Goal: Task Accomplishment & Management: Manage account settings

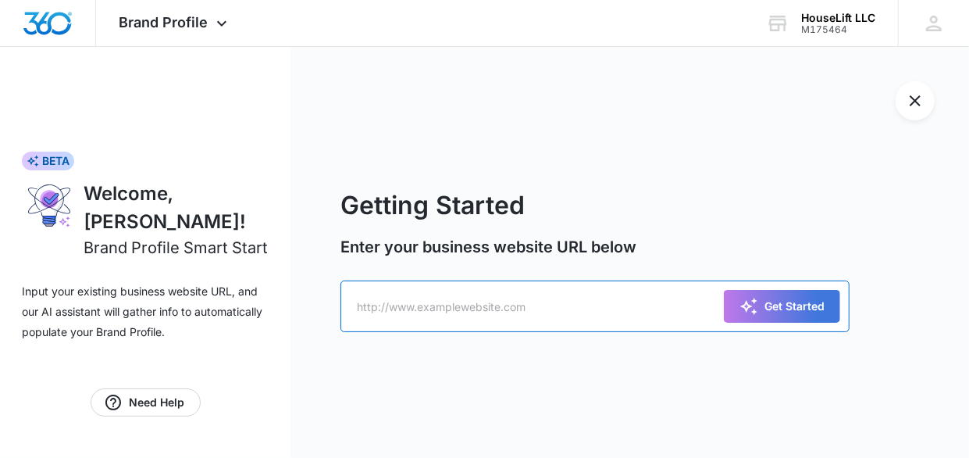
click at [391, 312] on input "text" at bounding box center [595, 306] width 509 height 52
paste input "[URL][DOMAIN_NAME]"
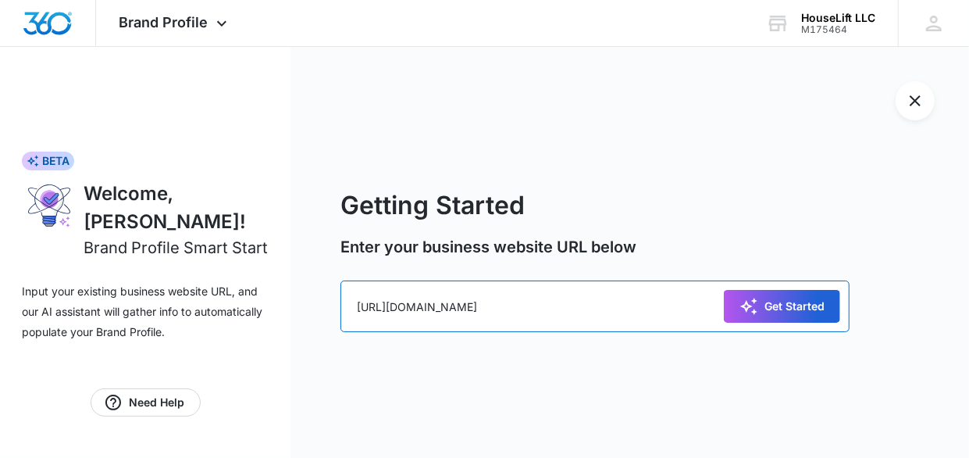
type input "[URL][DOMAIN_NAME]"
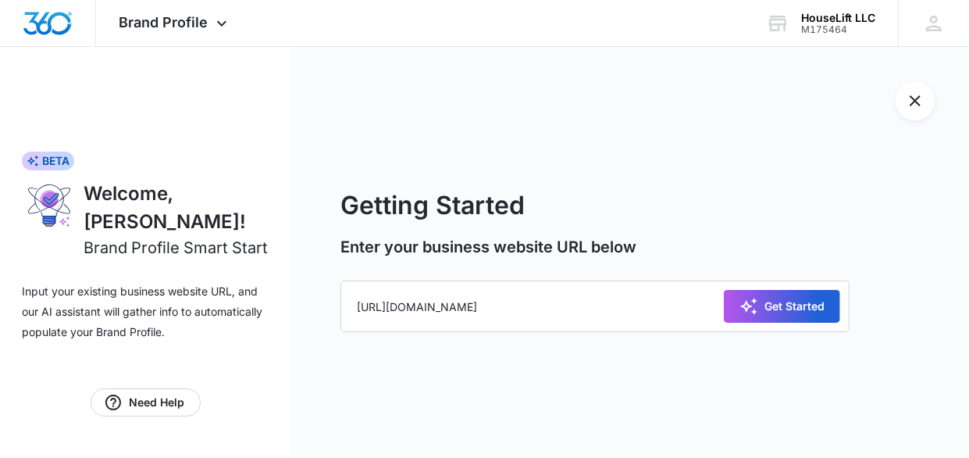
click at [767, 309] on div "Get Started" at bounding box center [782, 306] width 85 height 19
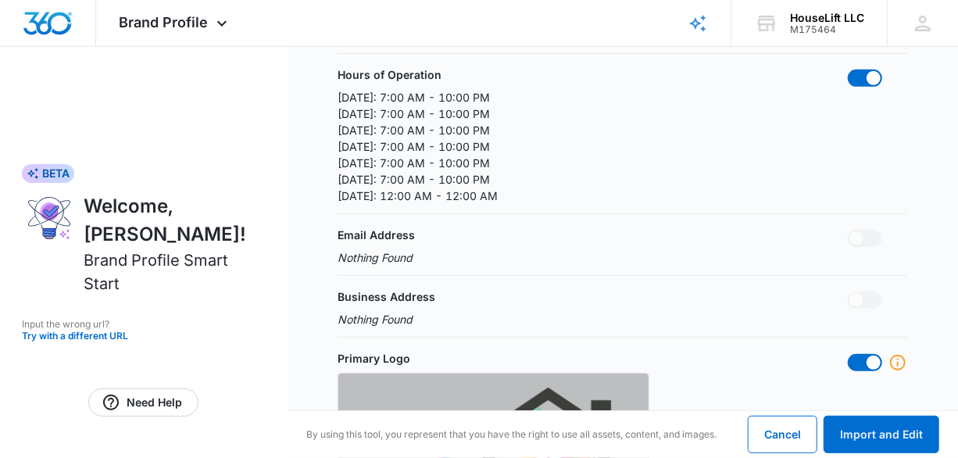
scroll to position [312, 0]
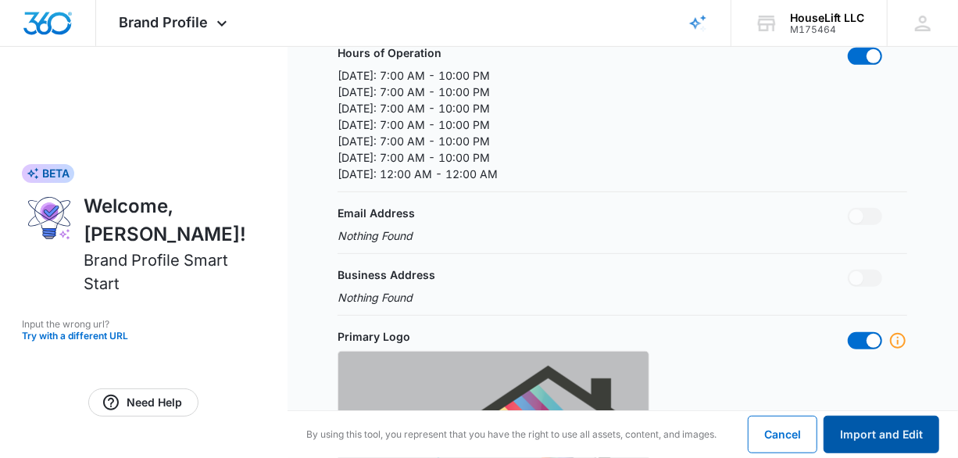
click at [890, 426] on button "Import and Edit" at bounding box center [881, 434] width 116 height 37
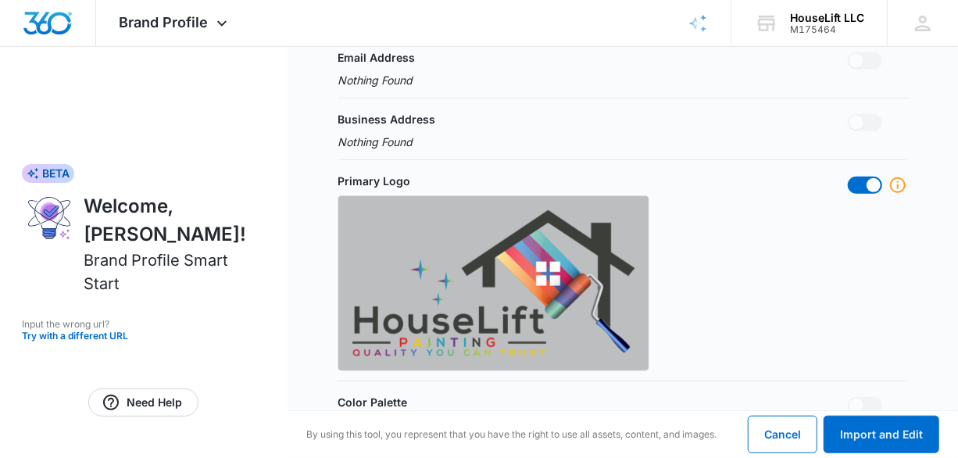
scroll to position [469, 0]
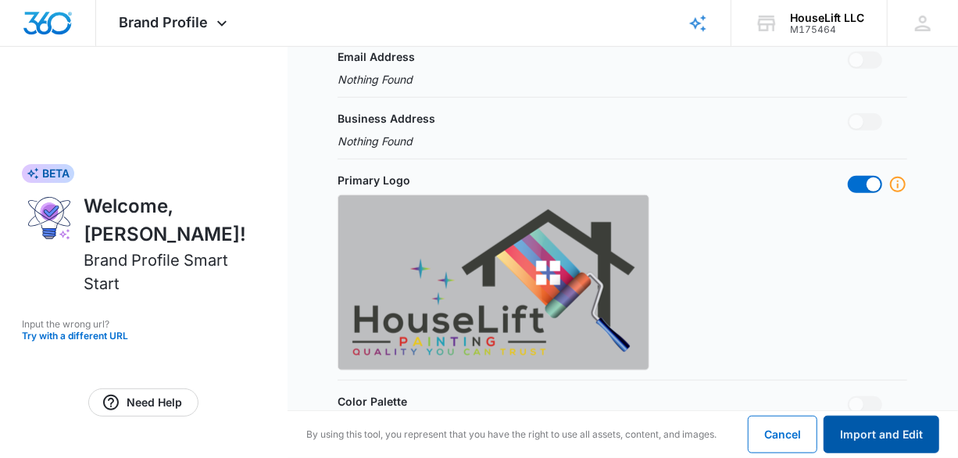
click at [887, 433] on button "Import and Edit" at bounding box center [881, 434] width 116 height 37
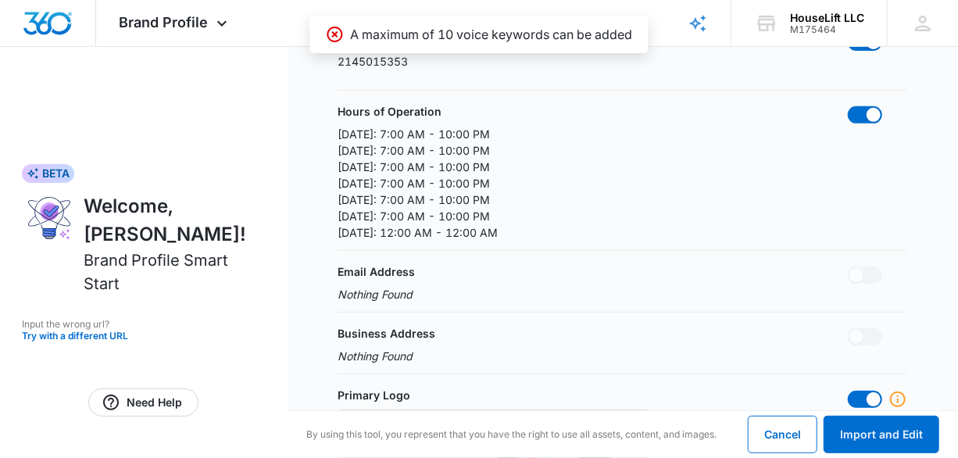
scroll to position [234, 0]
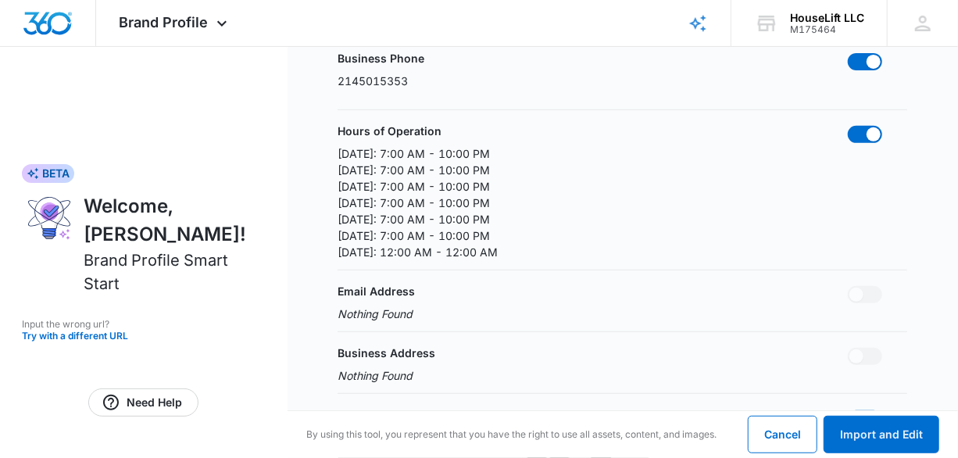
click at [392, 312] on p "Nothing Found" at bounding box center [374, 313] width 75 height 16
click at [400, 313] on p "Nothing Found" at bounding box center [374, 313] width 75 height 16
click at [377, 291] on p "Email Address" at bounding box center [375, 291] width 77 height 16
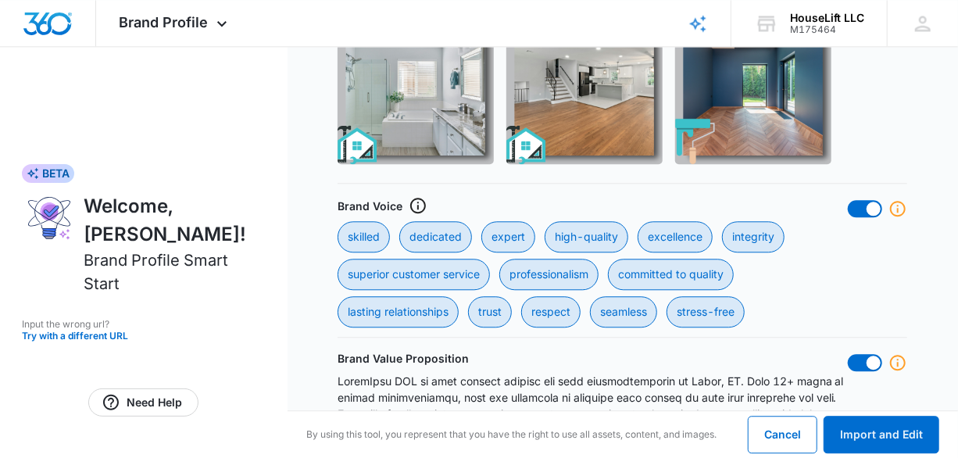
scroll to position [1797, 0]
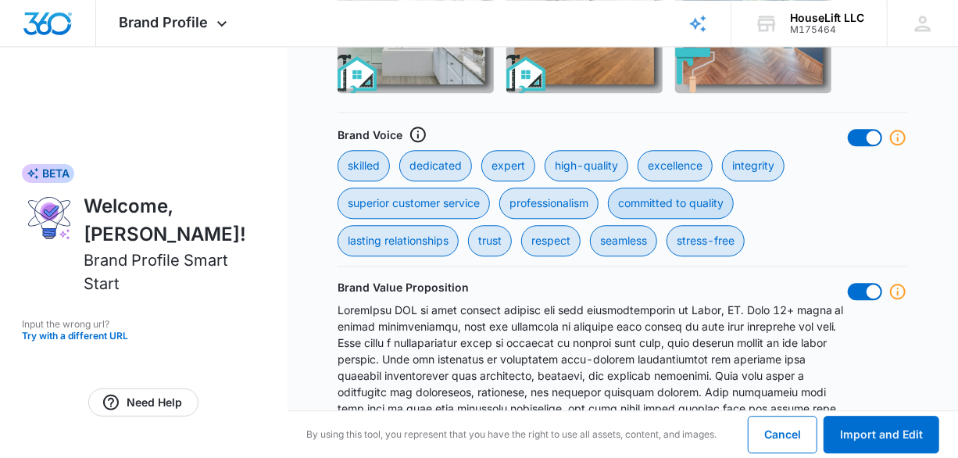
click at [673, 198] on div "committed to quality" at bounding box center [671, 202] width 126 height 31
click at [608, 187] on quality "committed to quality" at bounding box center [607, 187] width 1 height 1
click at [726, 202] on div "committed to quality" at bounding box center [671, 202] width 126 height 31
click at [608, 187] on quality "committed to quality" at bounding box center [607, 187] width 1 height 1
checkbox quality "true"
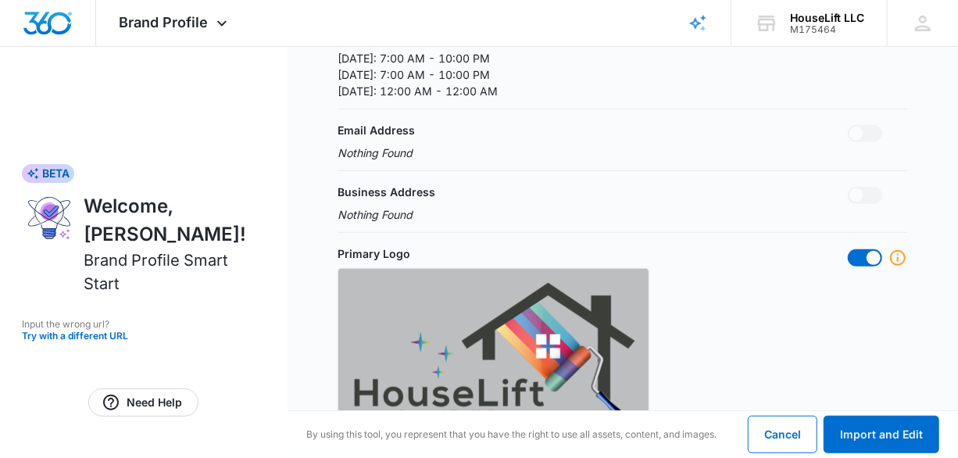
scroll to position [403, 0]
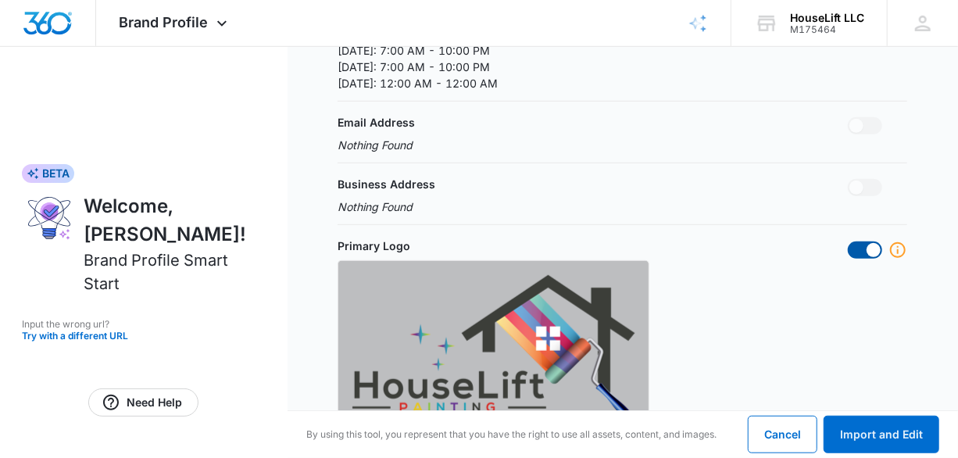
click at [862, 252] on span at bounding box center [865, 249] width 34 height 17
click at [848, 241] on input "checkbox" at bounding box center [847, 241] width 1 height 1
checkbox input "false"
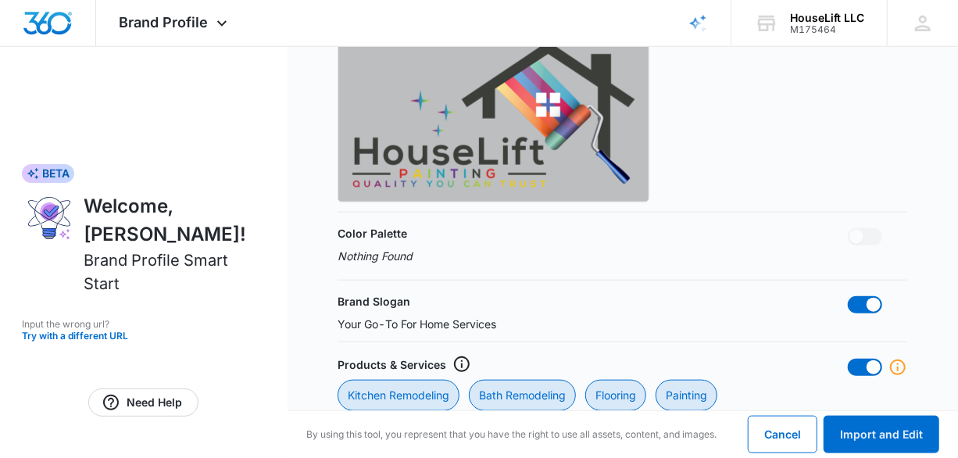
scroll to position [716, 0]
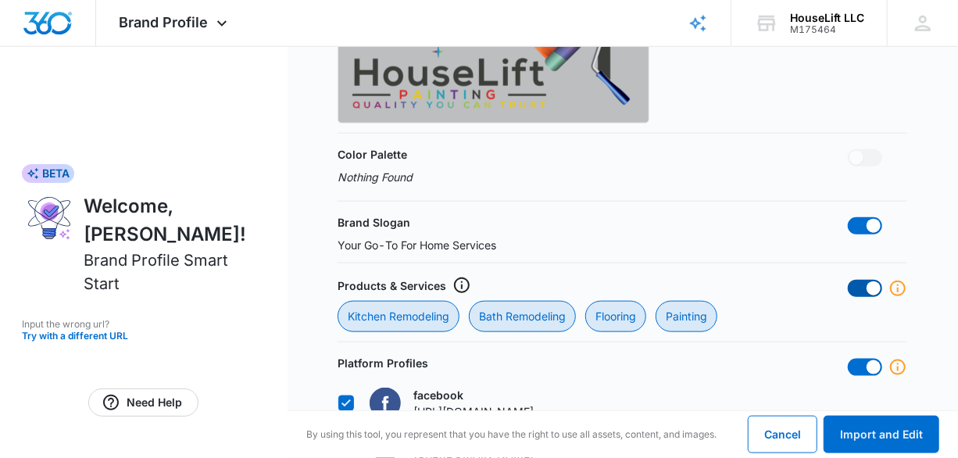
click at [862, 284] on span at bounding box center [865, 288] width 34 height 17
click at [848, 280] on input "checkbox" at bounding box center [847, 279] width 1 height 1
checkbox input "false"
checkbox Remodeling "false"
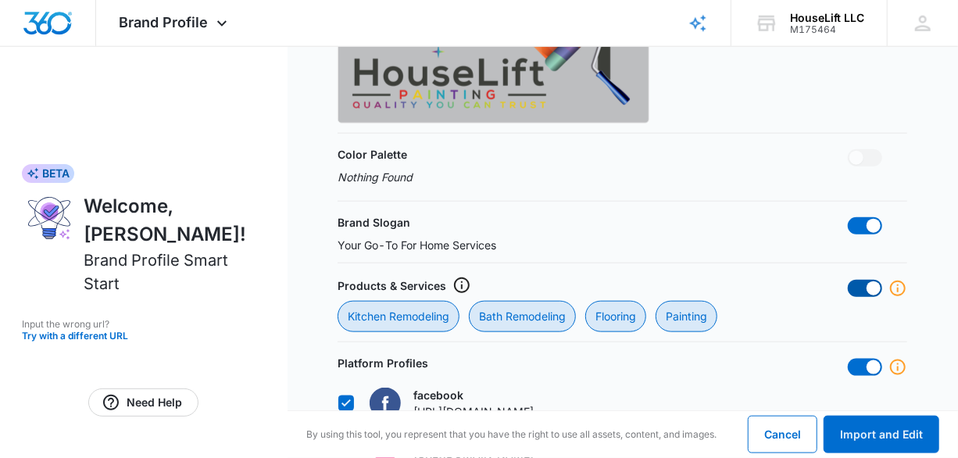
checkbox input "false"
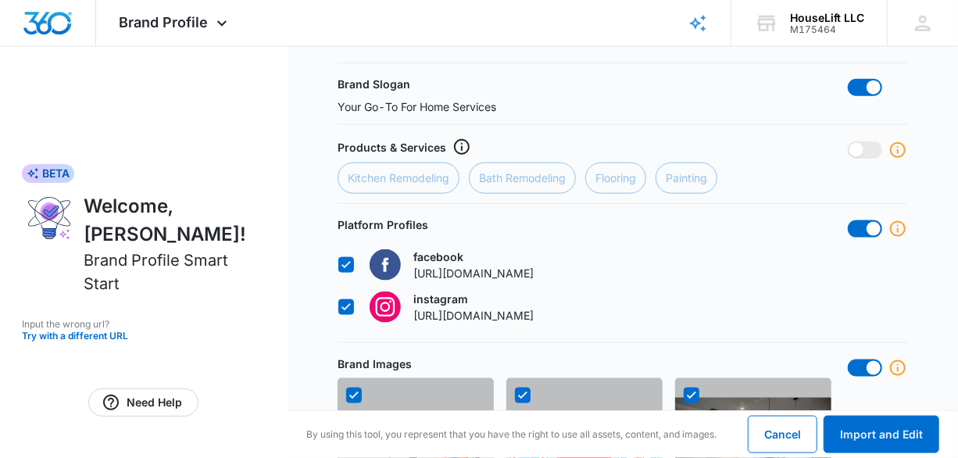
scroll to position [872, 0]
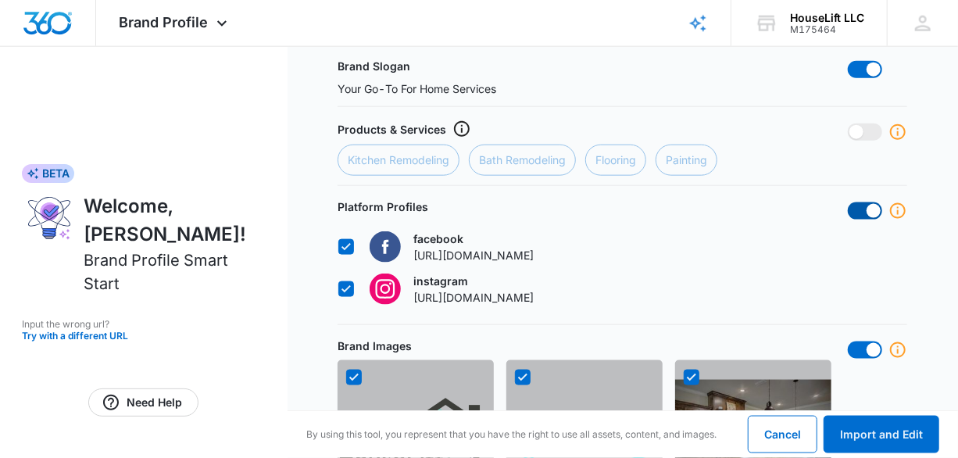
click at [855, 210] on span at bounding box center [865, 210] width 34 height 17
click at [848, 202] on input "checkbox" at bounding box center [847, 202] width 1 height 1
checkbox input "false"
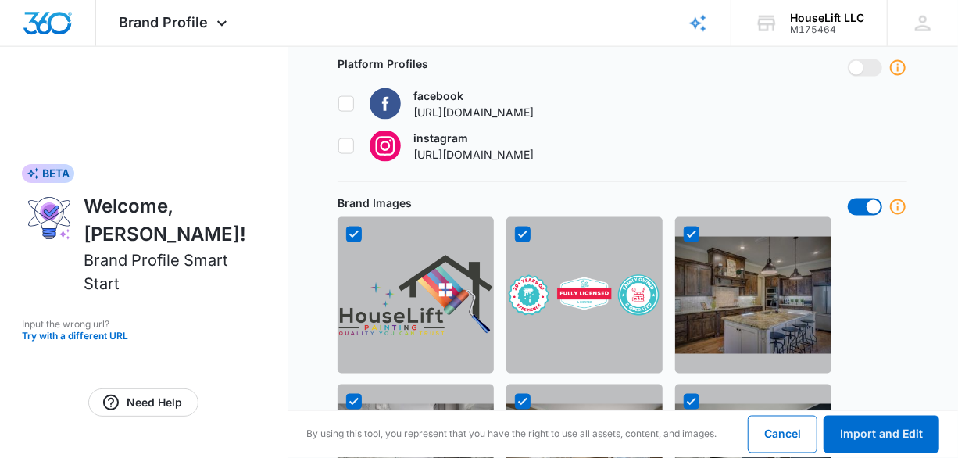
scroll to position [1028, 0]
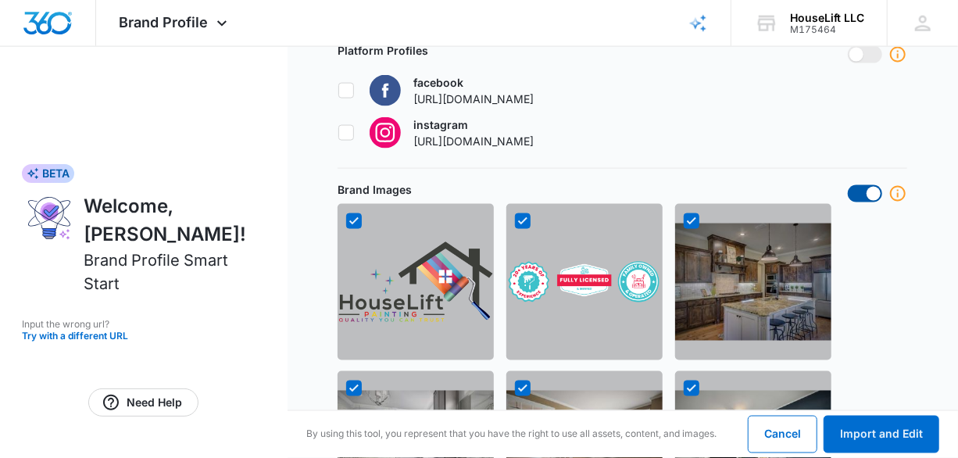
click at [859, 191] on span at bounding box center [865, 193] width 34 height 17
click at [848, 185] on input "checkbox" at bounding box center [847, 184] width 1 height 1
checkbox input "false"
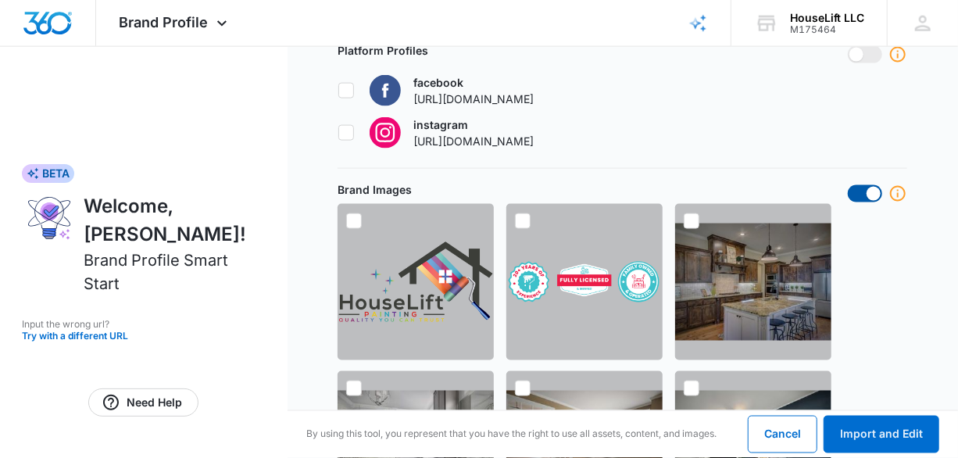
checkbox input "false"
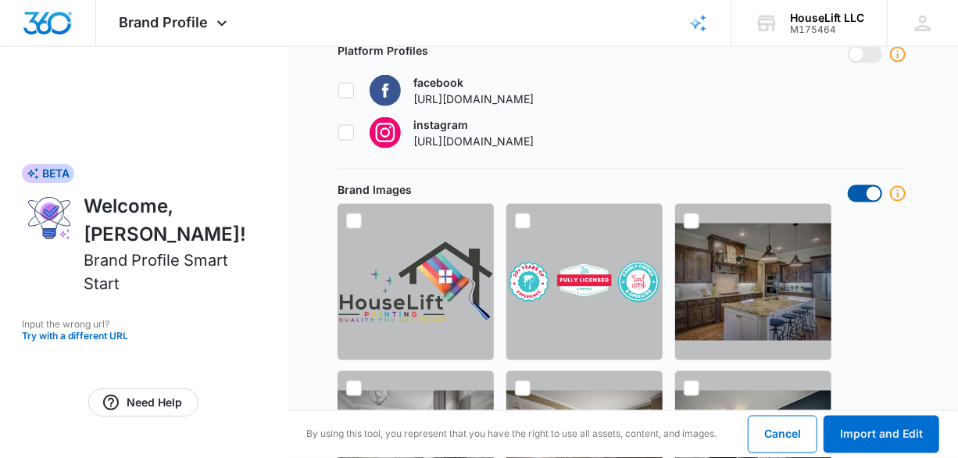
checkbox input "false"
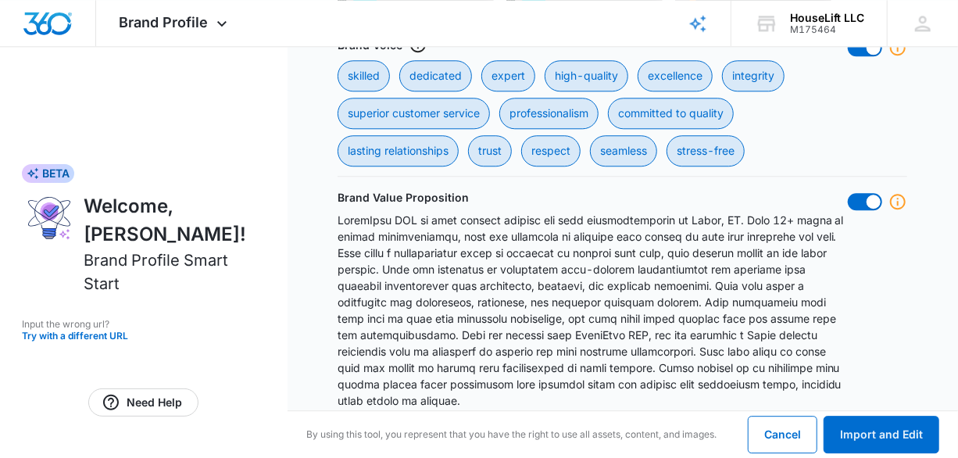
scroll to position [1730, 0]
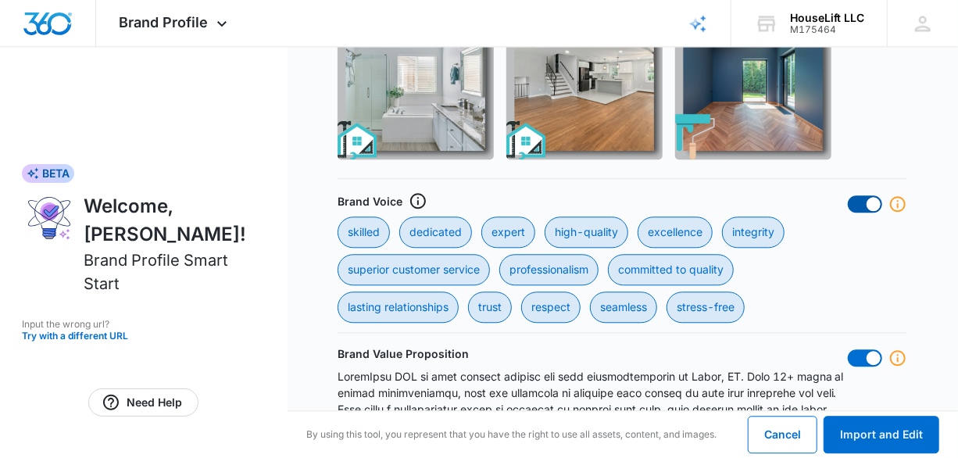
click at [862, 204] on span at bounding box center [865, 203] width 34 height 17
click at [848, 195] on input "checkbox" at bounding box center [847, 195] width 1 height 1
checkbox input "false"
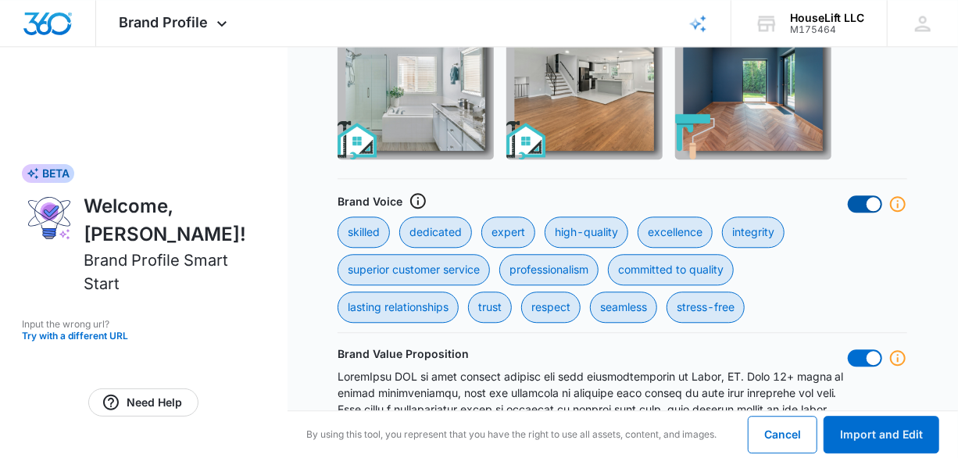
checkbox input "false"
checkbox service "false"
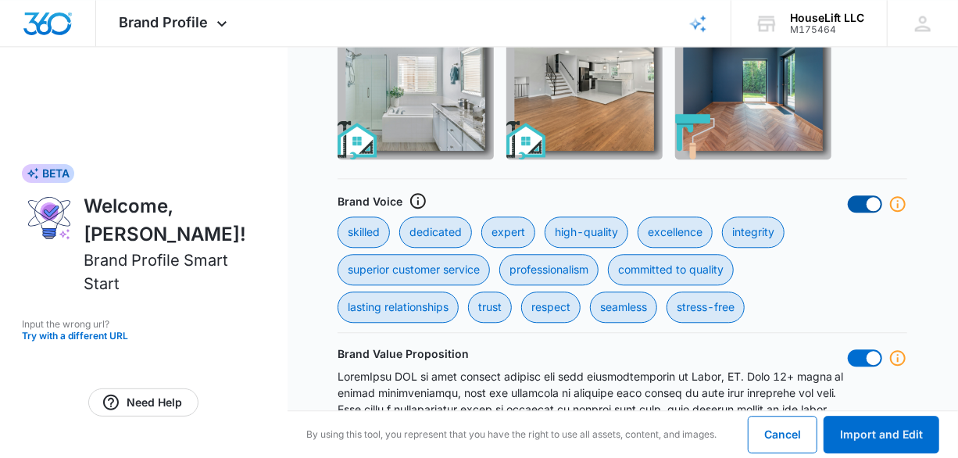
checkbox input "false"
checkbox quality "false"
checkbox relationships "false"
checkbox input "false"
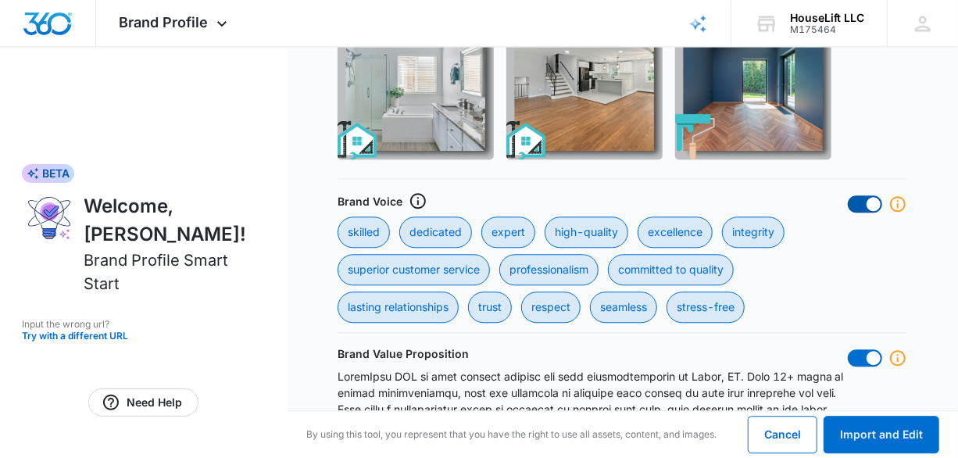
checkbox input "false"
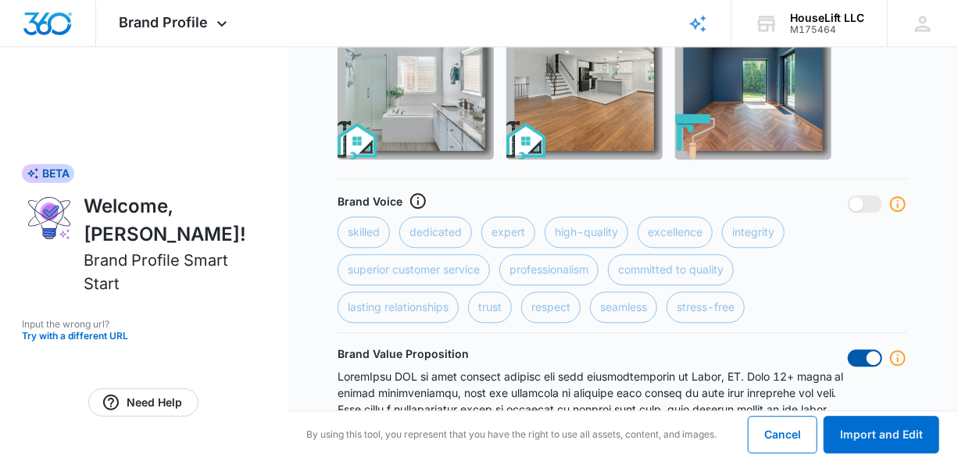
click at [851, 359] on span at bounding box center [865, 357] width 34 height 17
click at [848, 349] on input "checkbox" at bounding box center [847, 348] width 1 height 1
checkbox input "false"
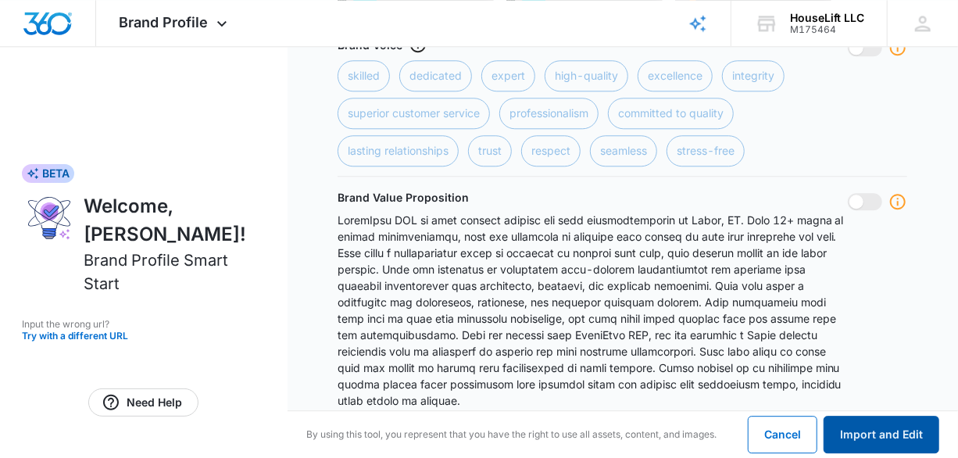
click at [880, 448] on button "Import and Edit" at bounding box center [881, 434] width 116 height 37
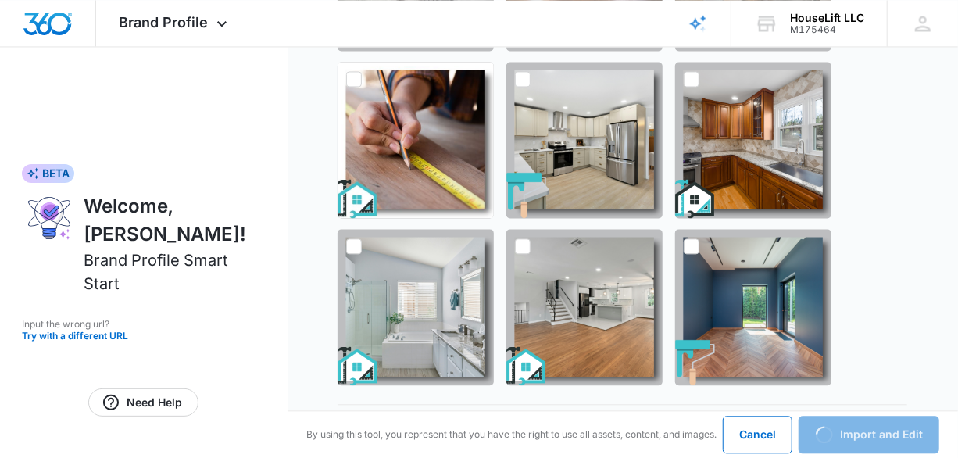
scroll to position [1497, 0]
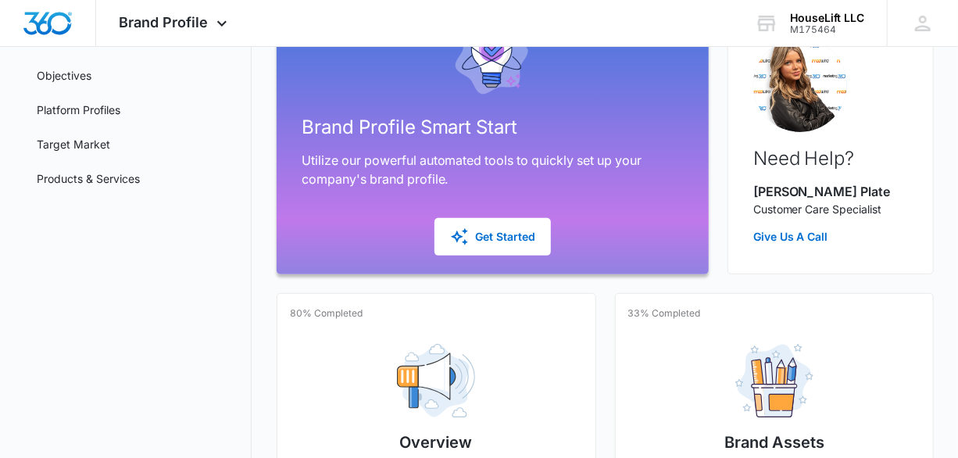
scroll to position [156, 0]
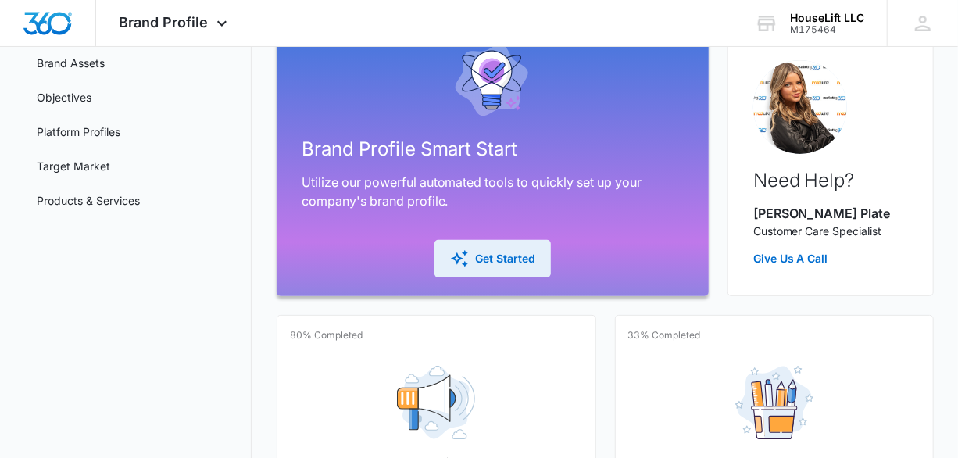
click at [536, 260] on button "Get Started" at bounding box center [492, 258] width 116 height 37
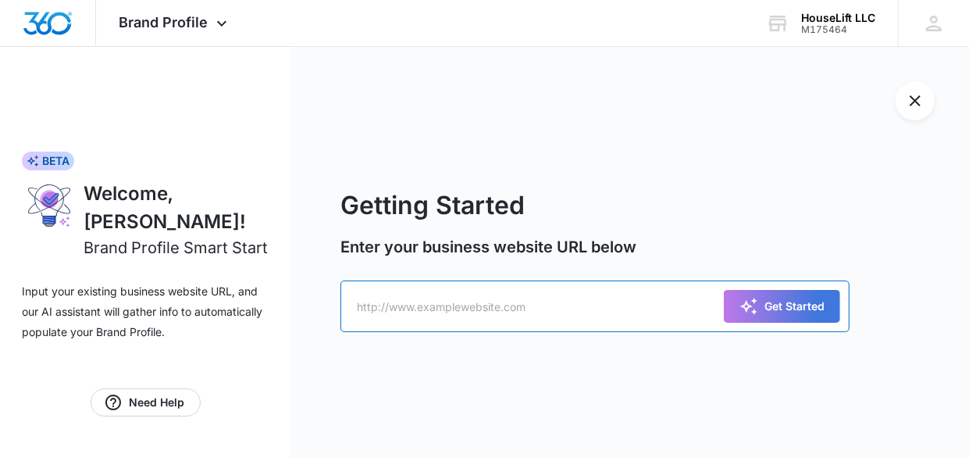
click at [421, 306] on input "text" at bounding box center [595, 306] width 509 height 52
type input "[URL][DOMAIN_NAME]"
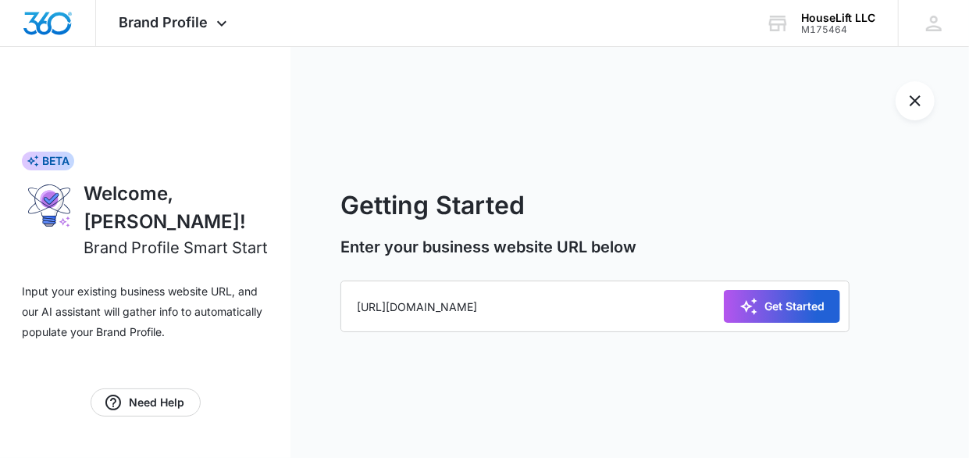
click at [780, 321] on button "Get Started" at bounding box center [782, 306] width 116 height 33
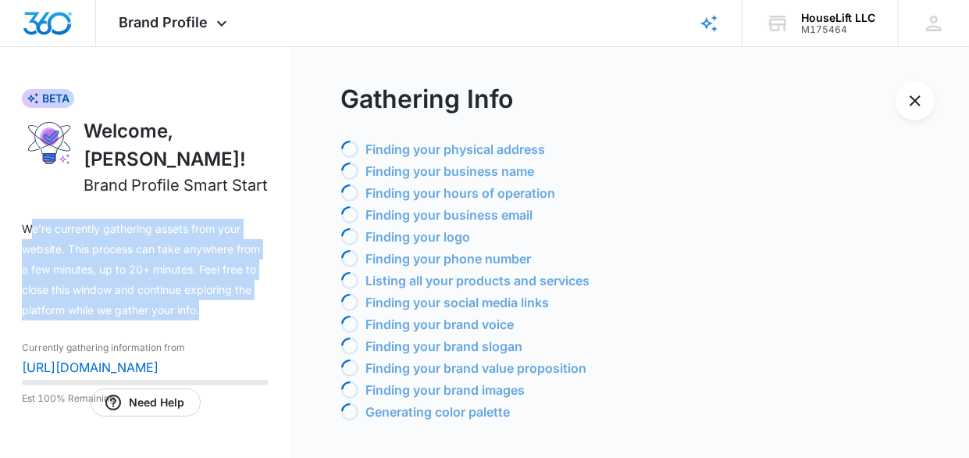
drag, startPoint x: 29, startPoint y: 207, endPoint x: 237, endPoint y: 310, distance: 232.7
click at [237, 310] on div "BETA Welcome, [PERSON_NAME]! Brand Profile Smart Start We’re currently gatherin…" at bounding box center [145, 252] width 247 height 327
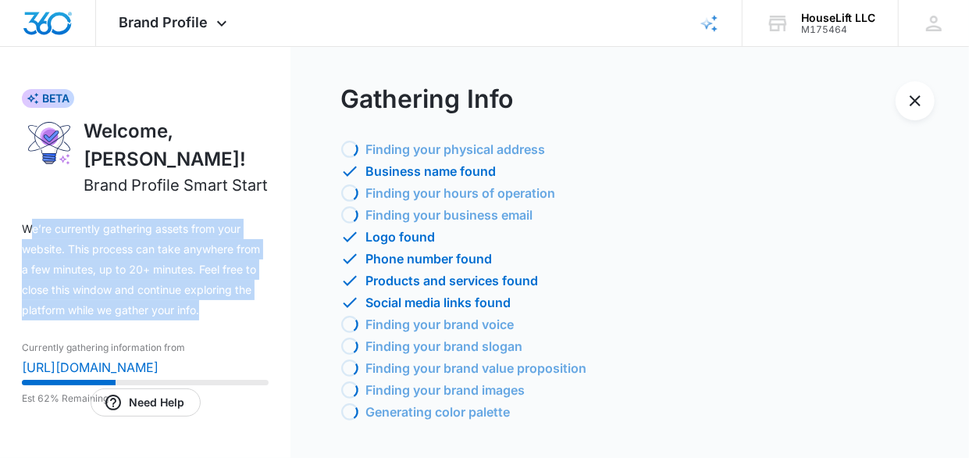
click at [233, 303] on p "We’re currently gathering assets from your website. This process can take anywh…" at bounding box center [145, 270] width 247 height 102
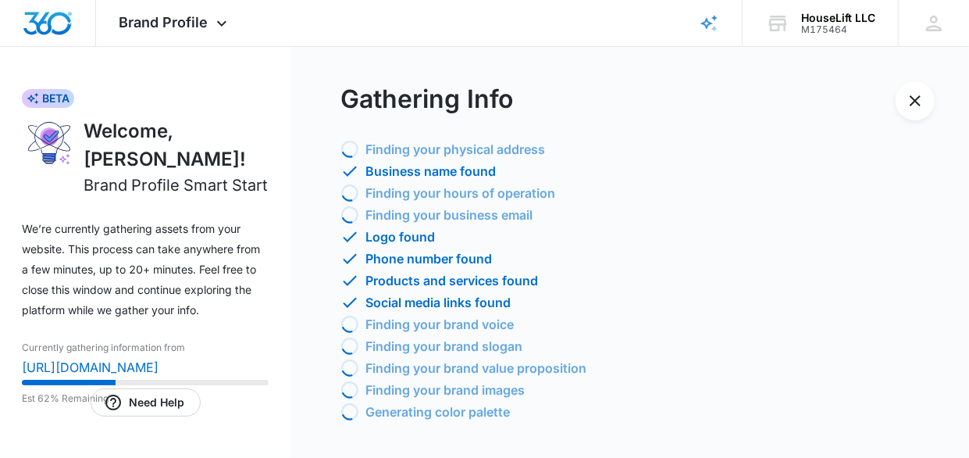
click at [225, 301] on p "We’re currently gathering assets from your website. This process can take anywh…" at bounding box center [145, 270] width 247 height 102
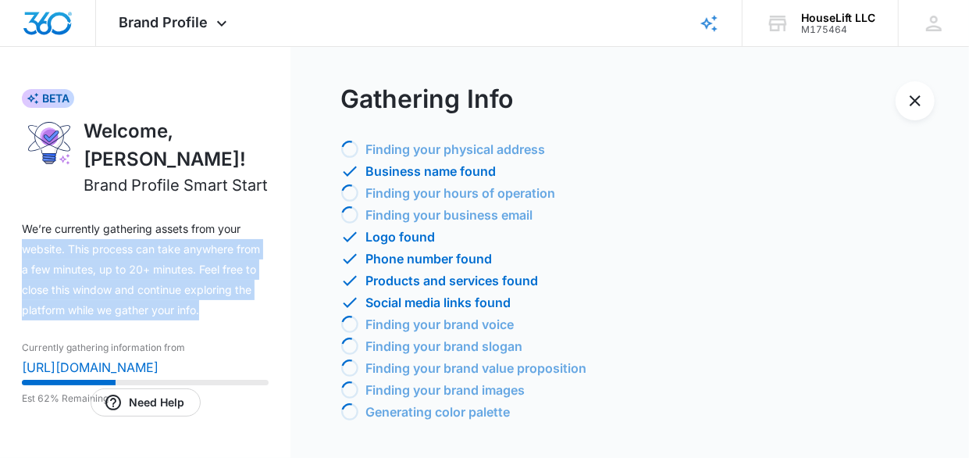
drag, startPoint x: 212, startPoint y: 296, endPoint x: 9, endPoint y: 226, distance: 214.2
click at [9, 226] on div "BETA Welcome, [PERSON_NAME]! Brand Profile Smart Start We’re currently gatherin…" at bounding box center [145, 252] width 291 height 411
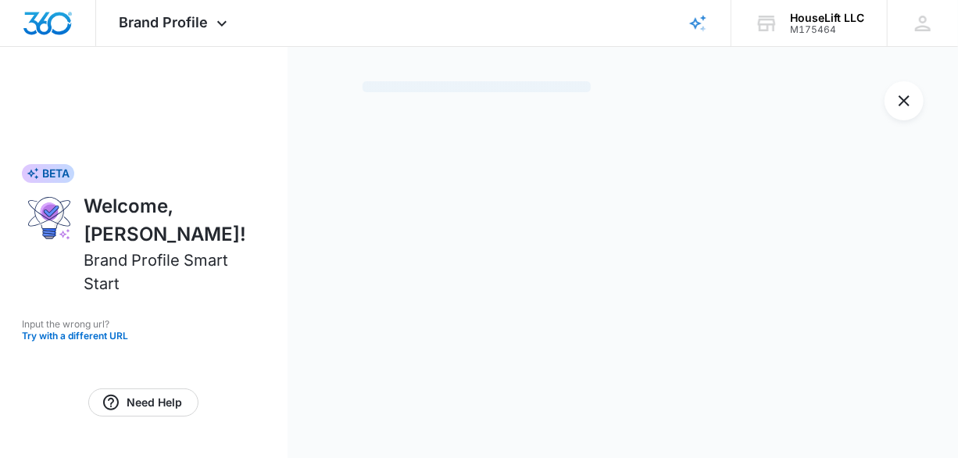
click at [261, 344] on div "BETA Welcome, [PERSON_NAME]! Brand Profile [PERSON_NAME] Start Input the wrong …" at bounding box center [143, 252] width 287 height 411
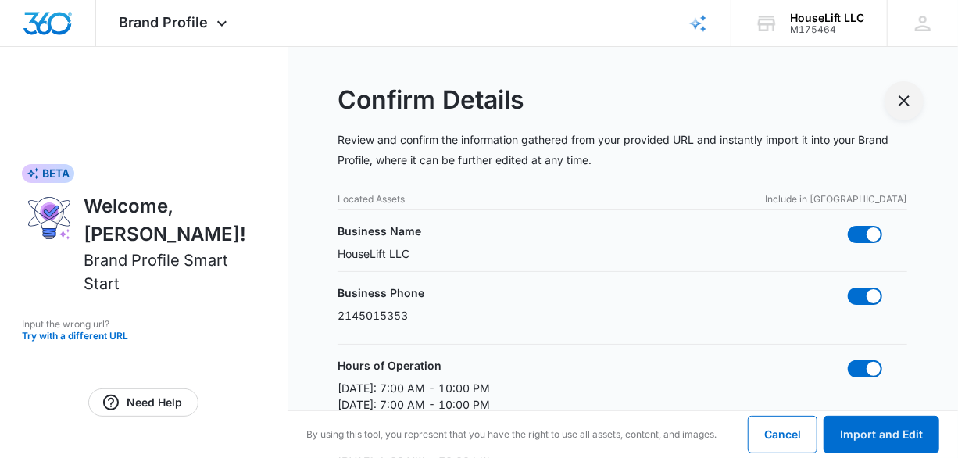
click at [908, 102] on icon "Exit Smart Start Wizard" at bounding box center [903, 100] width 19 height 19
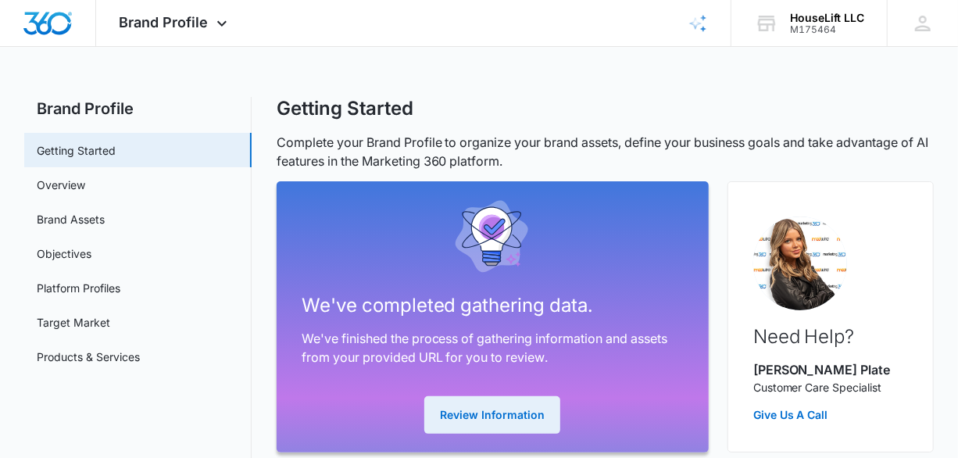
click at [525, 408] on button "Review Information" at bounding box center [492, 414] width 136 height 37
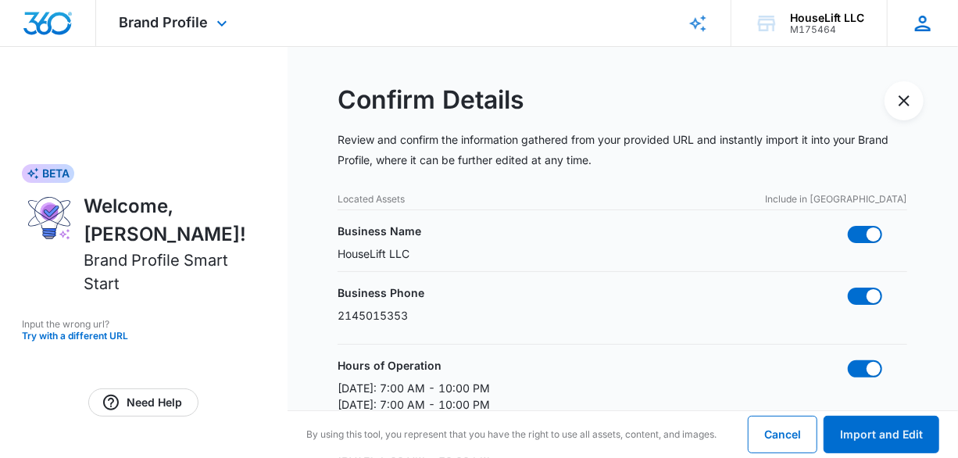
click at [919, 30] on icon at bounding box center [923, 24] width 16 height 16
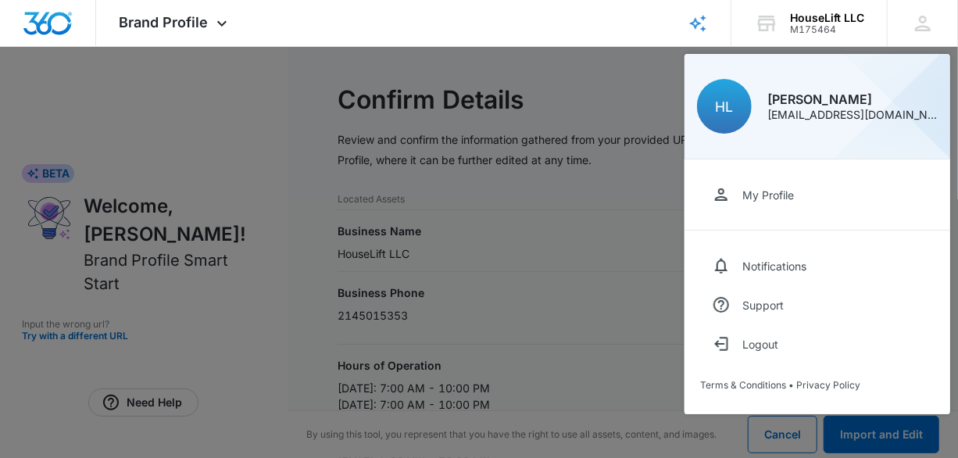
click at [277, 222] on div at bounding box center [479, 229] width 958 height 458
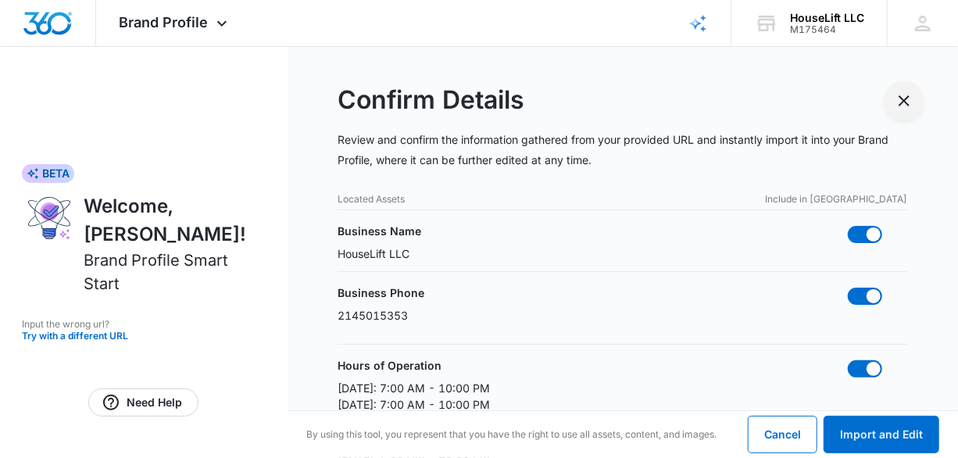
click at [912, 100] on icon "Exit Smart Start Wizard" at bounding box center [903, 100] width 19 height 19
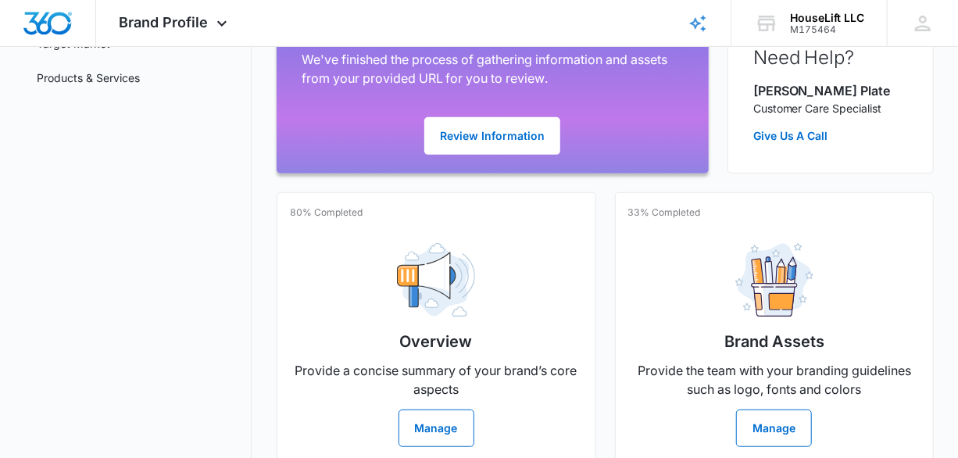
scroll to position [312, 0]
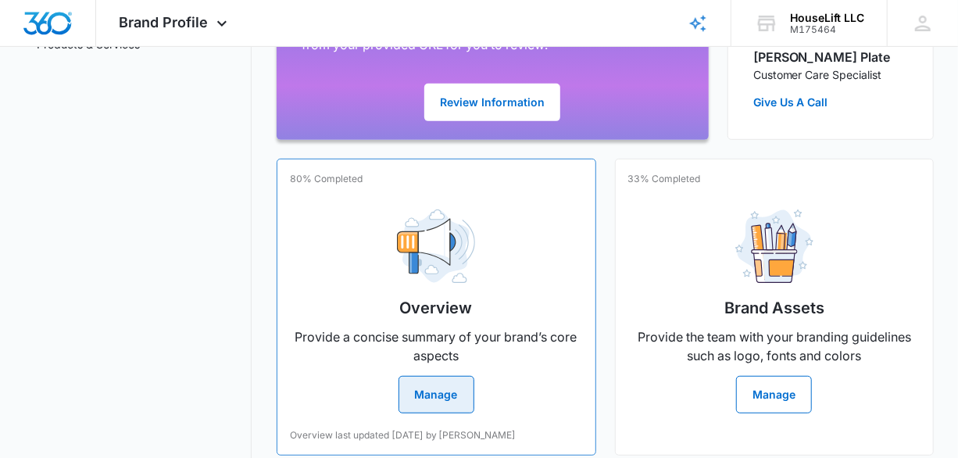
click at [417, 388] on button "Manage" at bounding box center [436, 394] width 76 height 37
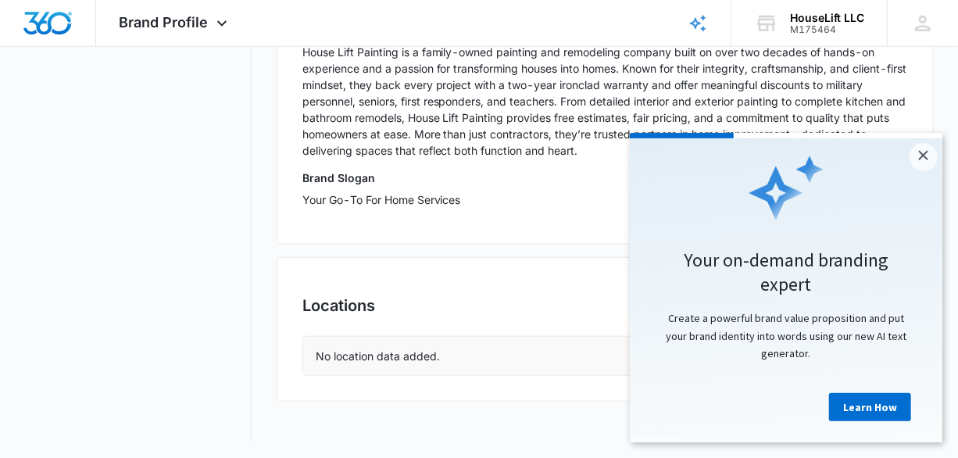
scroll to position [643, 0]
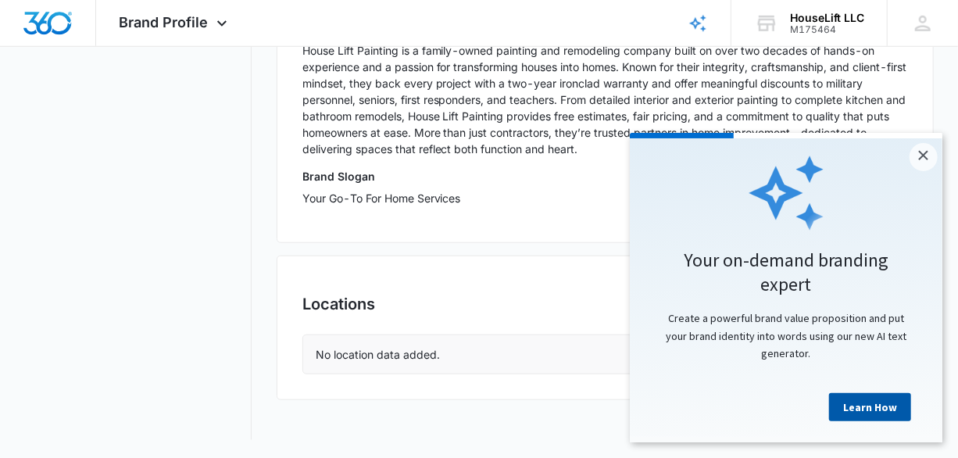
click at [892, 411] on link "Learn How" at bounding box center [869, 406] width 82 height 28
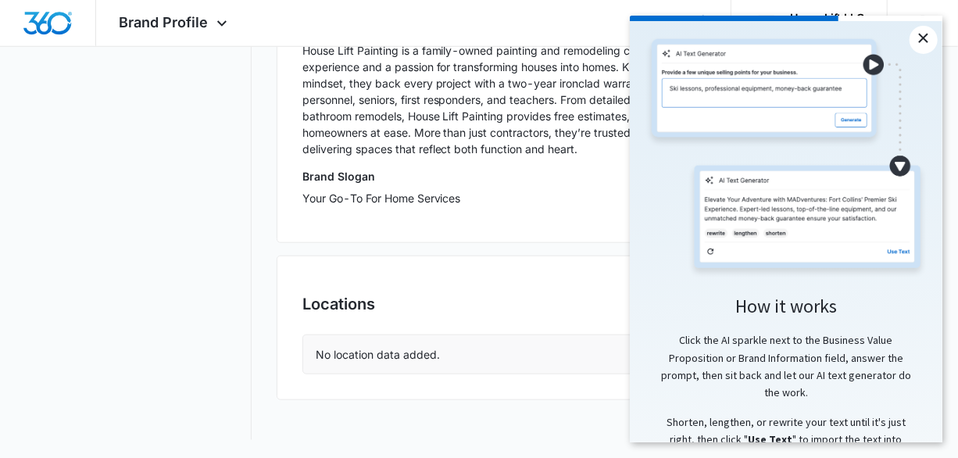
click at [919, 36] on link "×" at bounding box center [922, 40] width 28 height 28
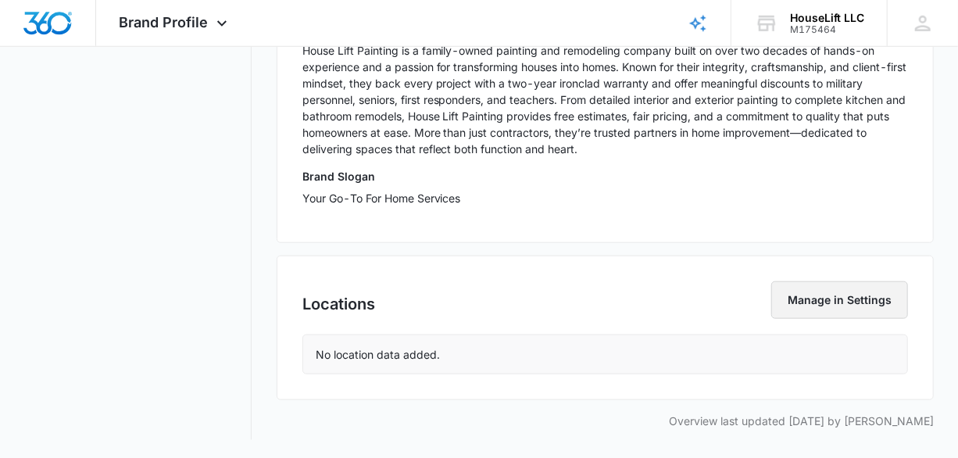
click at [823, 297] on button "Manage in Settings" at bounding box center [839, 299] width 137 height 37
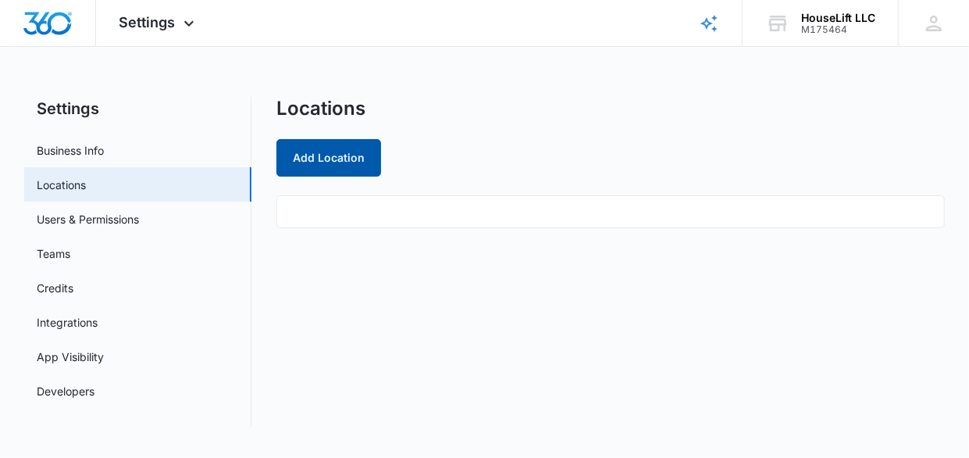
click at [354, 147] on button "Add Location" at bounding box center [329, 157] width 105 height 37
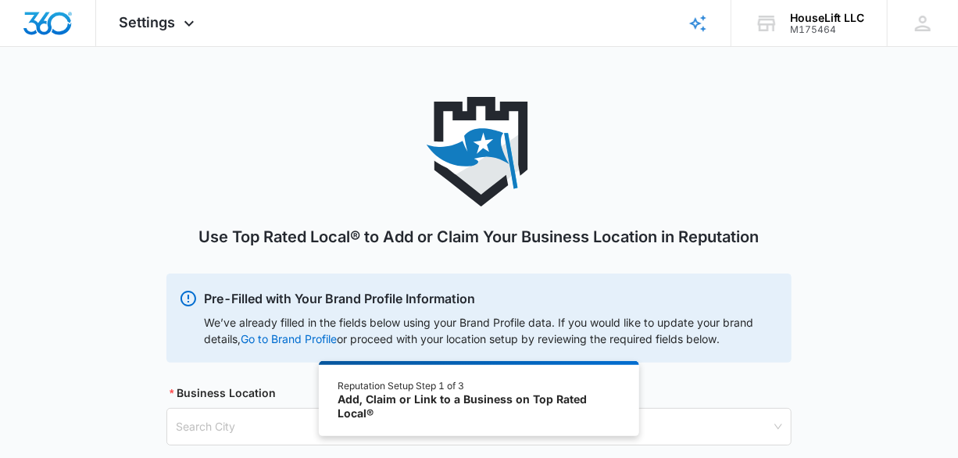
scroll to position [105, 0]
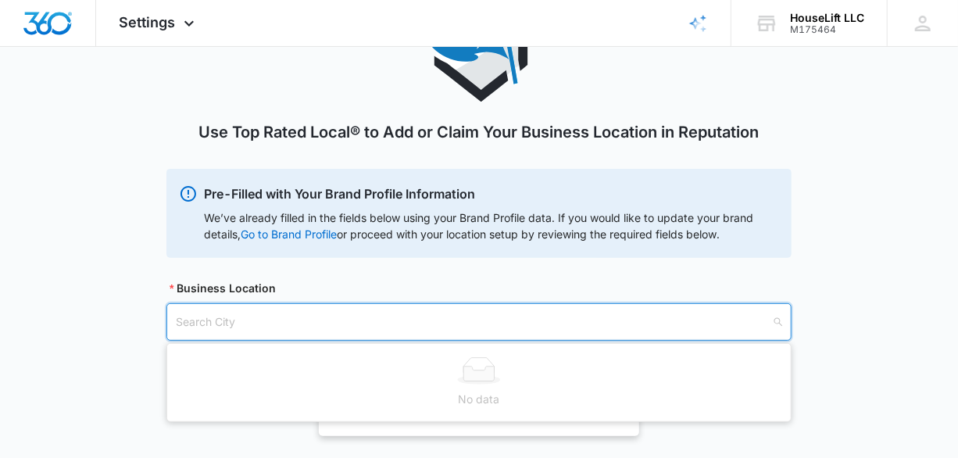
click at [210, 320] on input "search" at bounding box center [473, 322] width 595 height 36
type input "Plano"
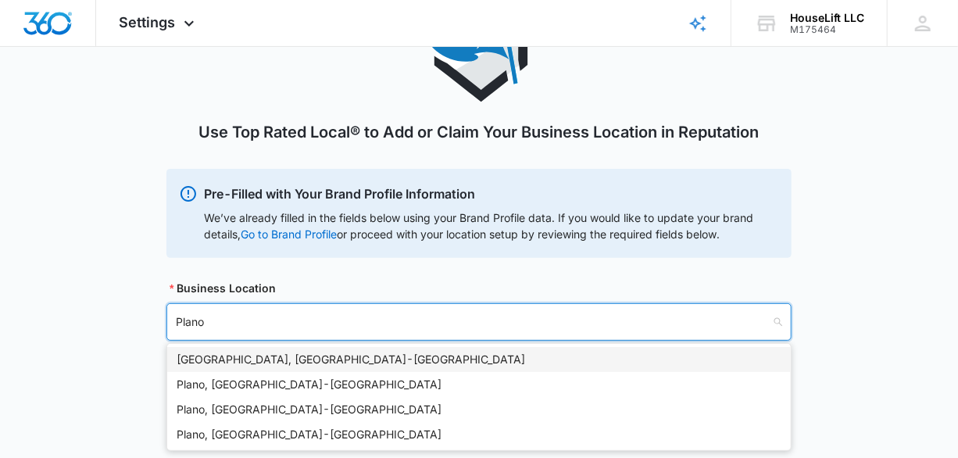
click at [232, 358] on div "[GEOGRAPHIC_DATA], [GEOGRAPHIC_DATA] - [GEOGRAPHIC_DATA]" at bounding box center [479, 359] width 605 height 17
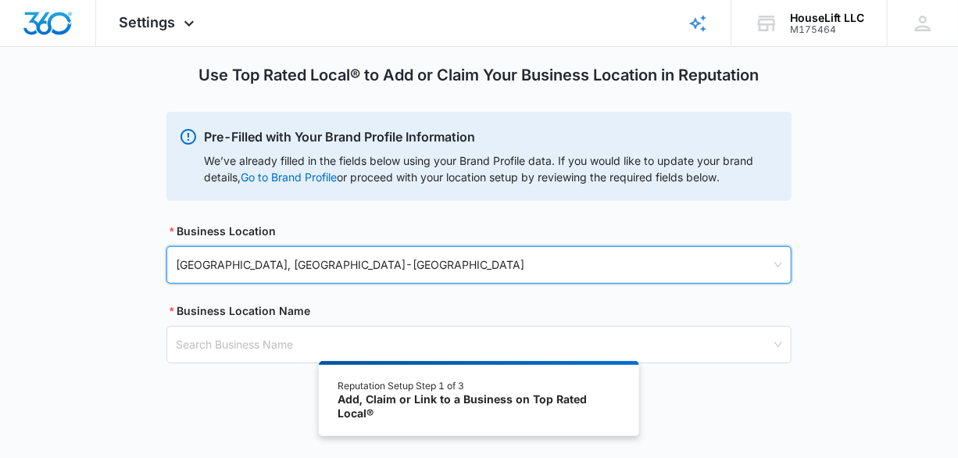
scroll to position [184, 0]
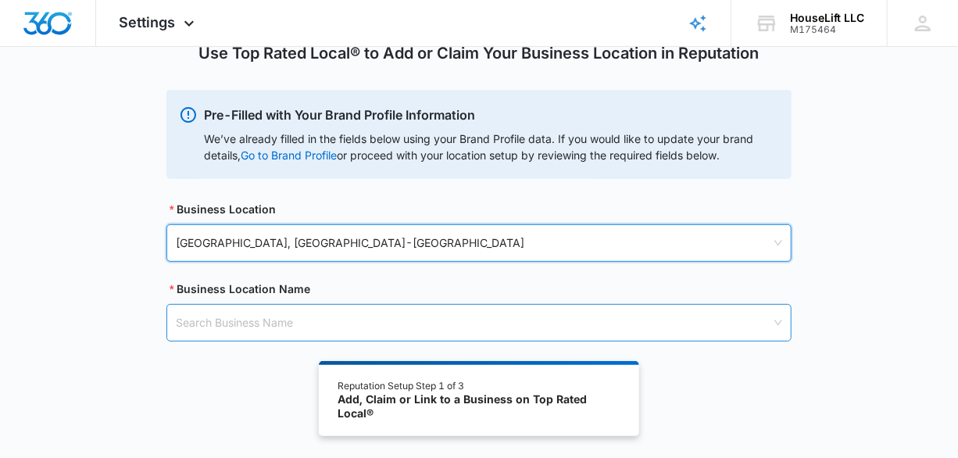
click at [218, 332] on input "search" at bounding box center [473, 323] width 595 height 36
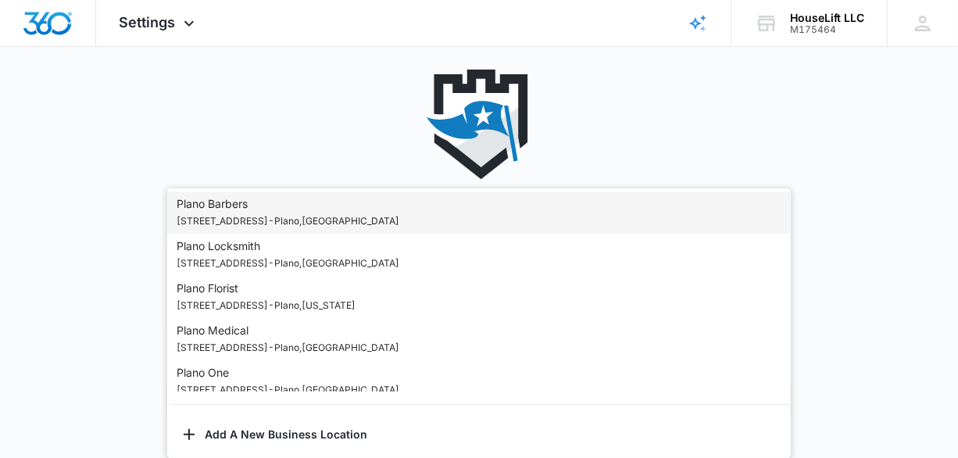
scroll to position [105, 0]
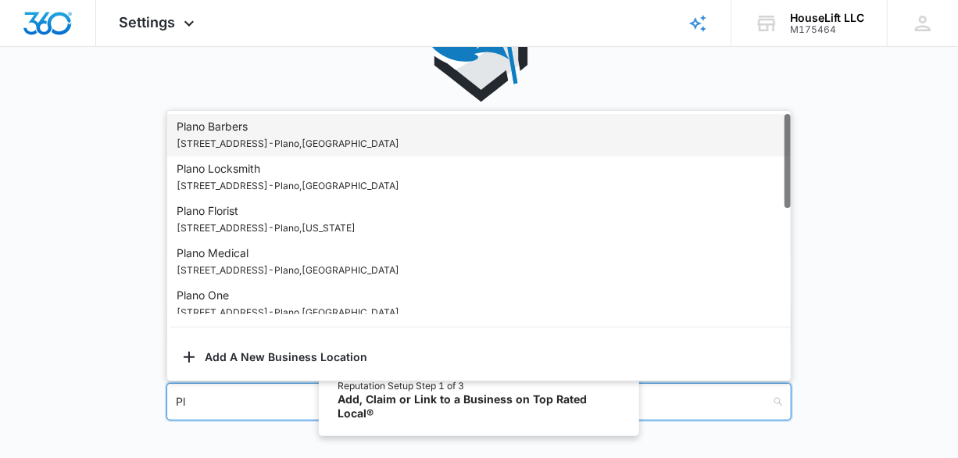
type input "P"
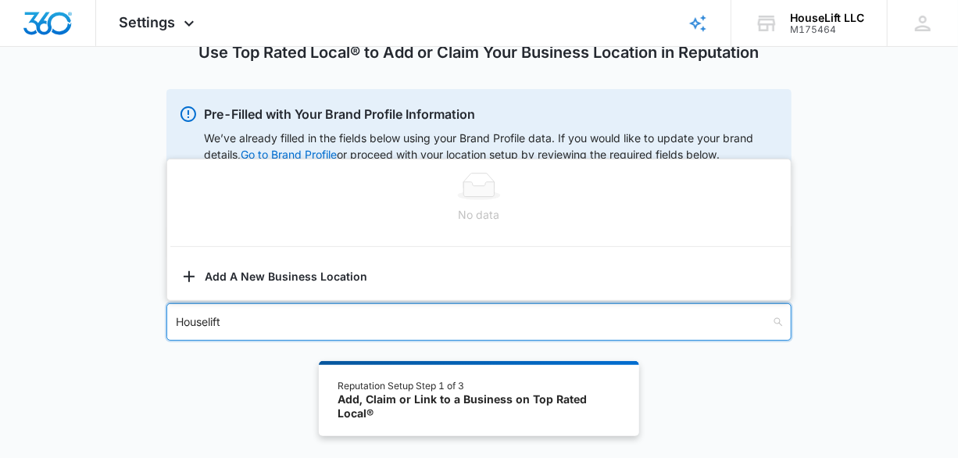
scroll to position [185, 0]
type input "H"
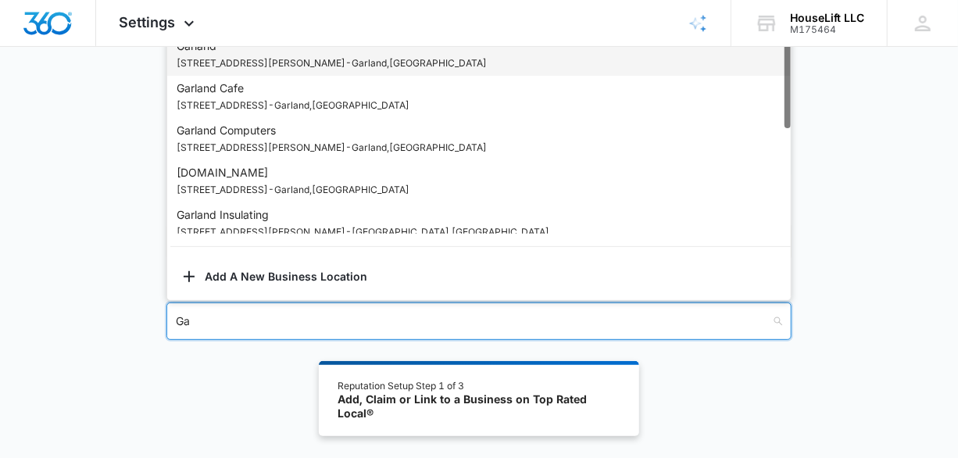
type input "G"
click at [48, 322] on div "Use Top Rated Local® to Add or Claim Your Business Location in Reputation Pre-F…" at bounding box center [479, 145] width 958 height 466
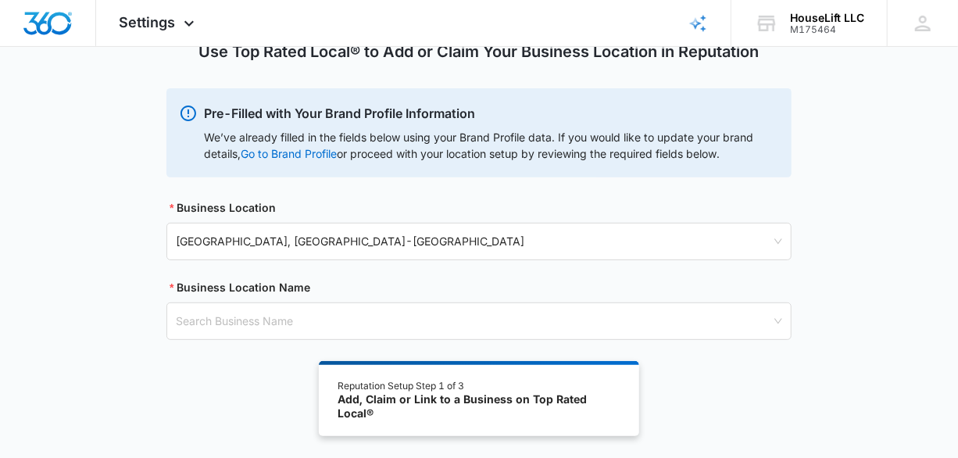
click at [121, 295] on div "Use Top Rated Local® to Add or Claim Your Business Location in Reputation Pre-F…" at bounding box center [479, 145] width 958 height 466
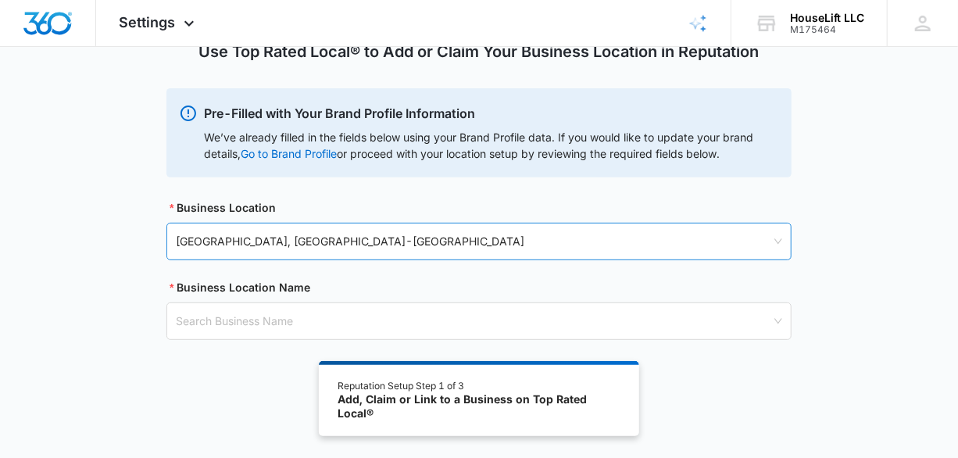
click at [316, 234] on span "[GEOGRAPHIC_DATA], [GEOGRAPHIC_DATA] - [GEOGRAPHIC_DATA]" at bounding box center [479, 241] width 606 height 27
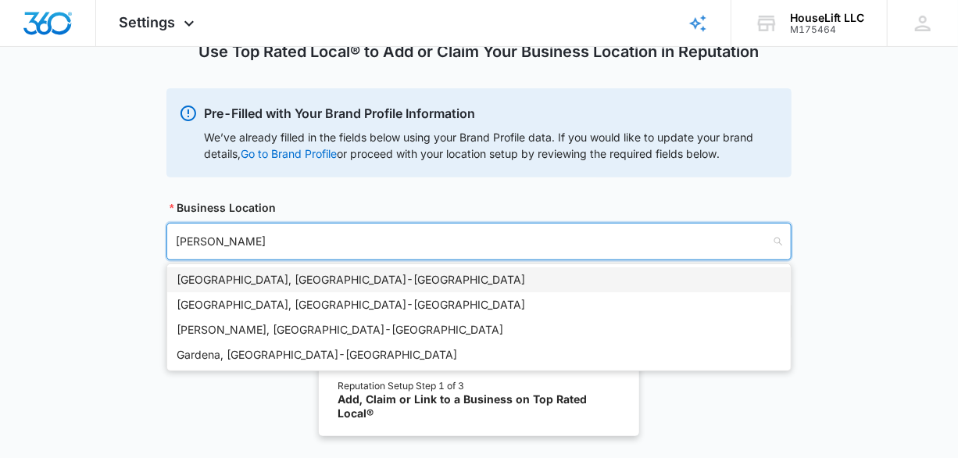
type input "Garland"
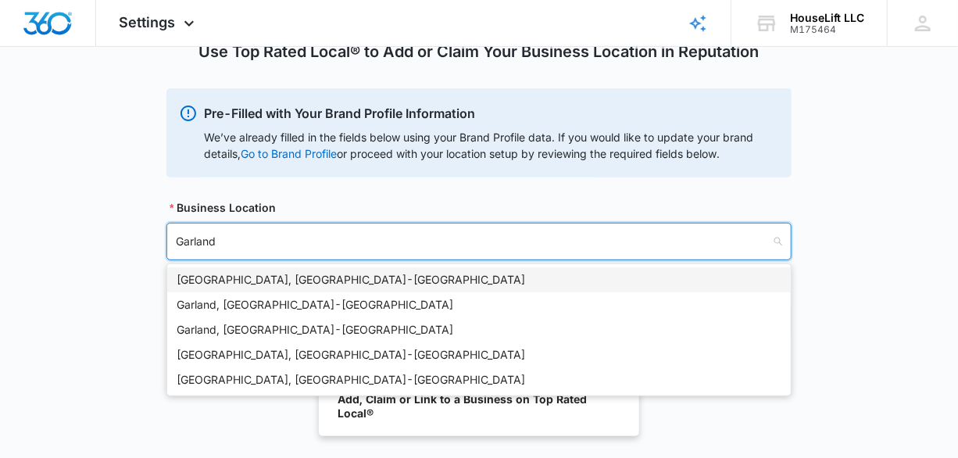
click at [237, 273] on div "[GEOGRAPHIC_DATA], [GEOGRAPHIC_DATA] - [GEOGRAPHIC_DATA]" at bounding box center [479, 279] width 605 height 17
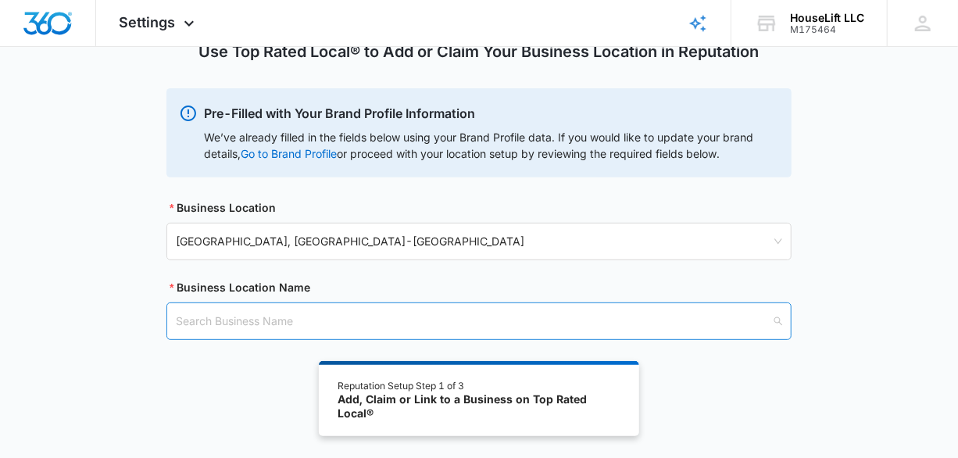
click at [226, 319] on input "search" at bounding box center [473, 321] width 595 height 36
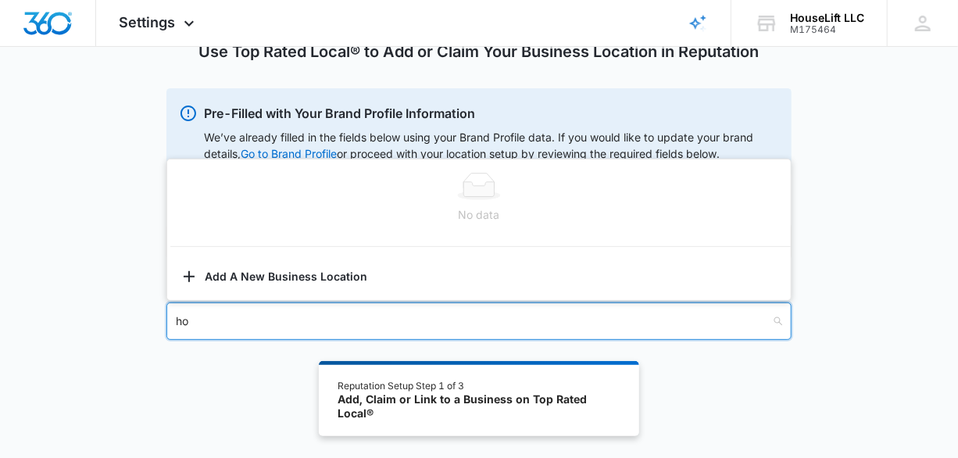
type input "h"
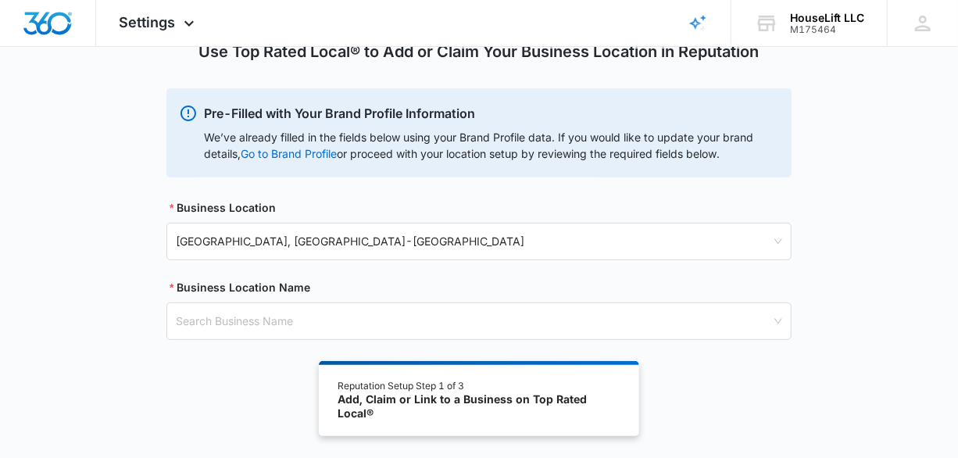
click at [85, 152] on div "Use Top Rated Local® to Add or Claim Your Business Location in Reputation Pre-F…" at bounding box center [479, 145] width 958 height 466
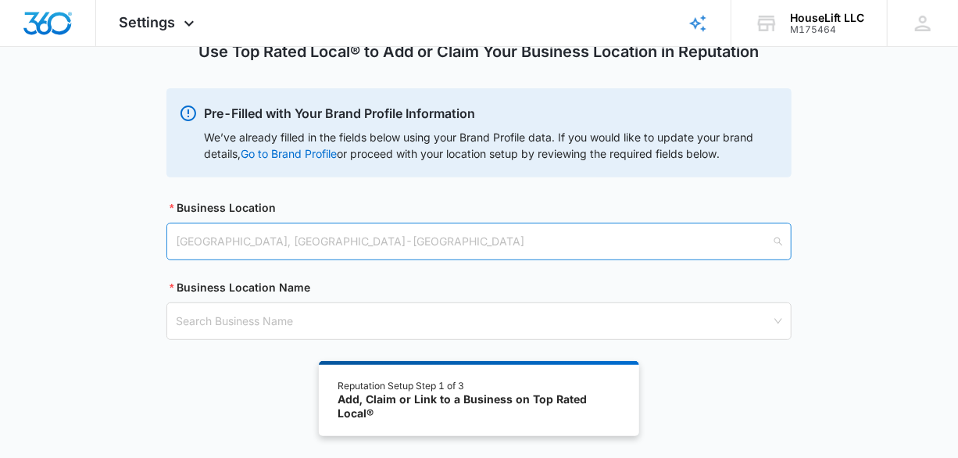
click at [202, 245] on span "[GEOGRAPHIC_DATA], [GEOGRAPHIC_DATA] - [GEOGRAPHIC_DATA]" at bounding box center [479, 241] width 606 height 27
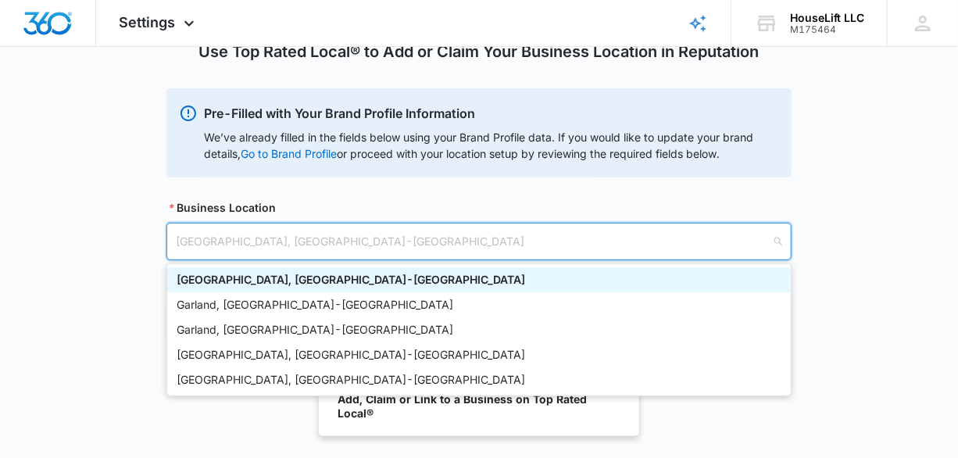
click at [307, 235] on span "[GEOGRAPHIC_DATA], [GEOGRAPHIC_DATA] - [GEOGRAPHIC_DATA]" at bounding box center [479, 241] width 606 height 27
drag, startPoint x: 302, startPoint y: 237, endPoint x: 118, endPoint y: 240, distance: 184.4
click at [118, 240] on div "Use Top Rated Local® to Add or Claim Your Business Location in Reputation Pre-F…" at bounding box center [479, 145] width 958 height 466
type input "Plano"
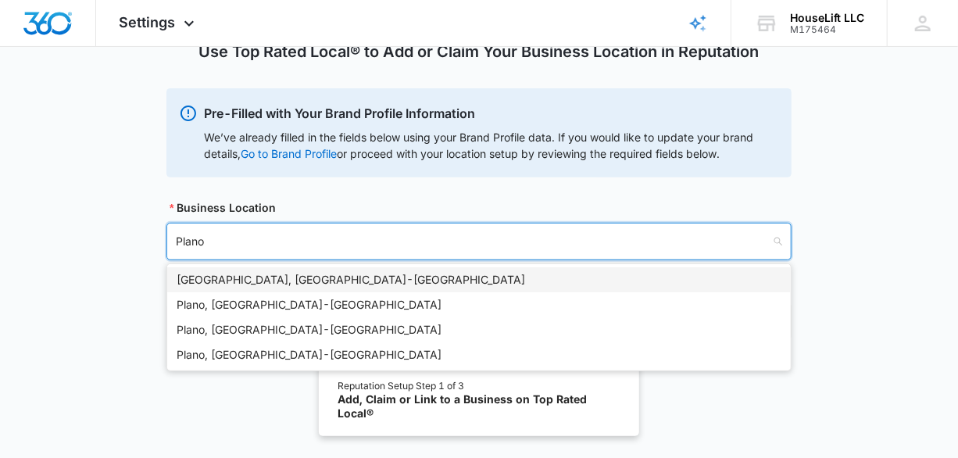
click at [192, 279] on div "[GEOGRAPHIC_DATA], [GEOGRAPHIC_DATA] - [GEOGRAPHIC_DATA]" at bounding box center [479, 279] width 605 height 17
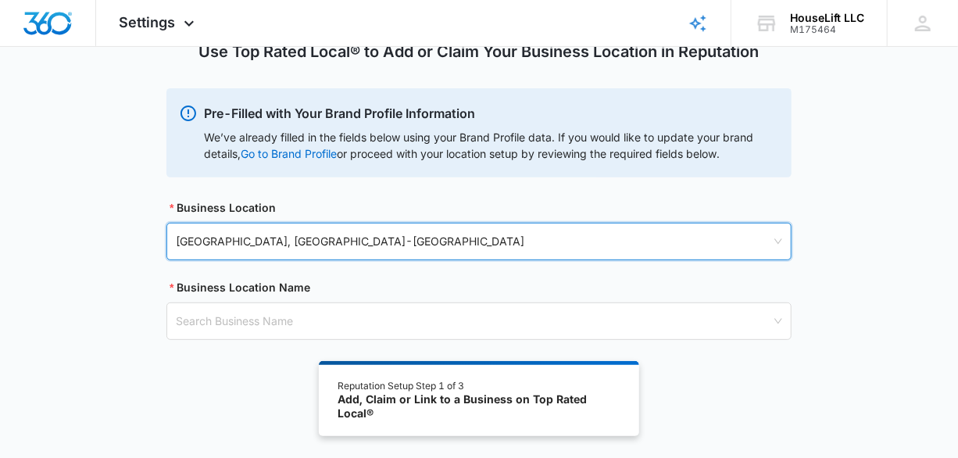
click at [136, 274] on div "Use Top Rated Local® to Add or Claim Your Business Location in Reputation Pre-F…" at bounding box center [479, 145] width 958 height 466
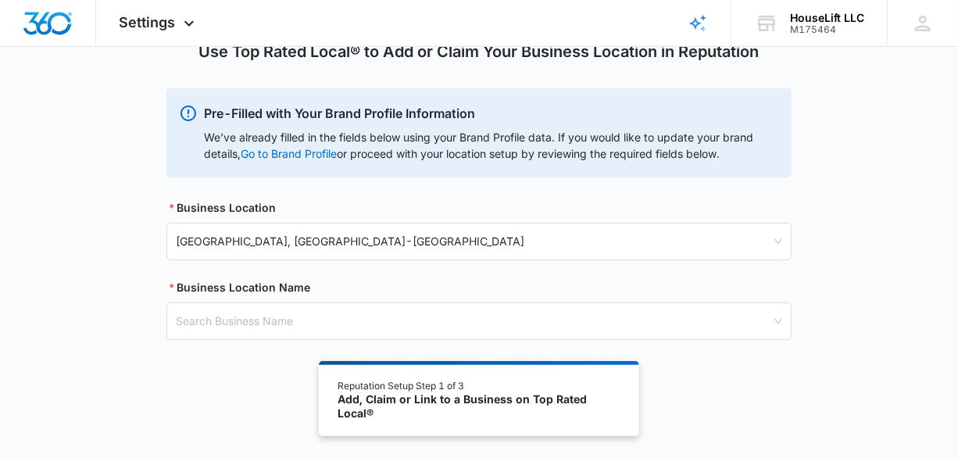
click at [407, 401] on div "Add, Claim or Link to a Business on Top Rated Local®" at bounding box center [479, 405] width 282 height 27
click at [266, 380] on div "Use Top Rated Local® to Add or Claim Your Business Location in Reputation Pre-F…" at bounding box center [479, 185] width 958 height 546
click at [280, 377] on div "Use Top Rated Local® to Add or Claim Your Business Location in Reputation Pre-F…" at bounding box center [478, 145] width 625 height 466
click at [0, 0] on link "Go to Brand Profile" at bounding box center [0, 0] width 0 height 0
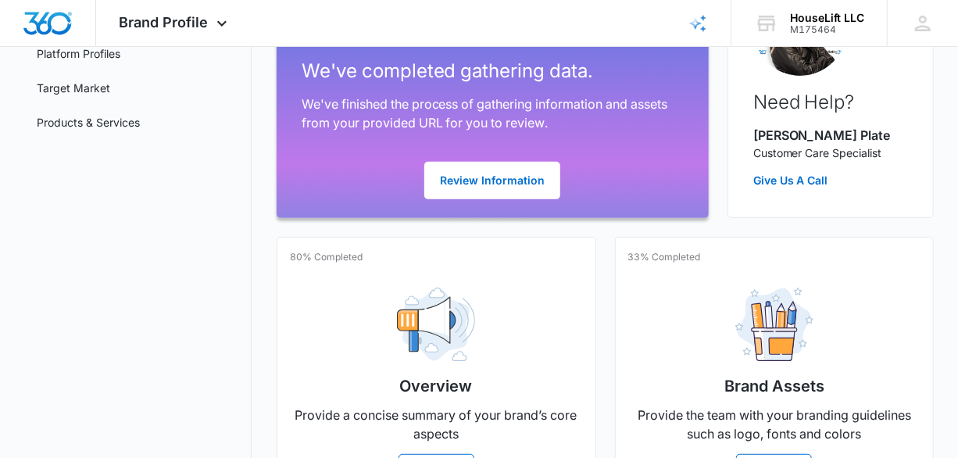
scroll to position [391, 0]
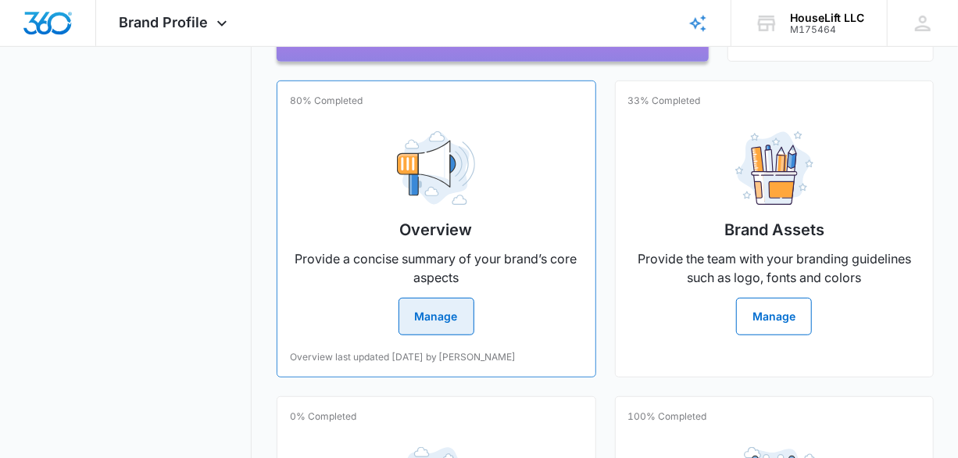
click at [419, 313] on button "Manage" at bounding box center [436, 316] width 76 height 37
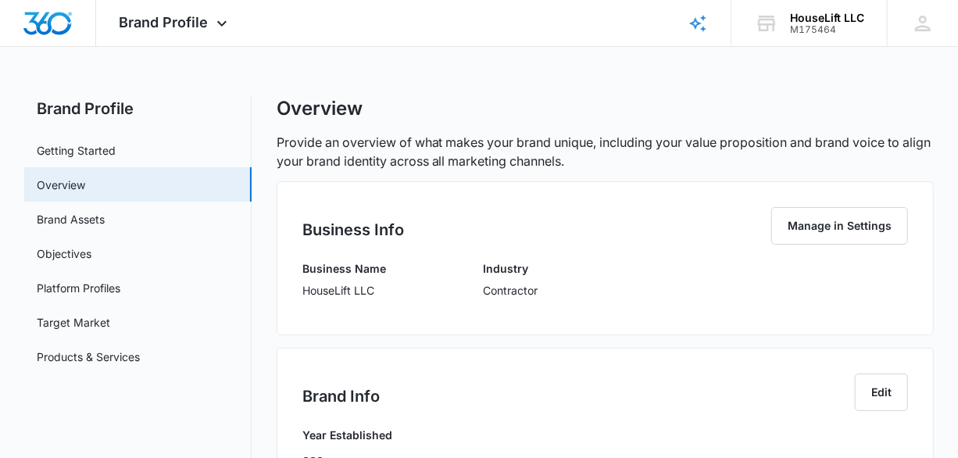
scroll to position [78, 0]
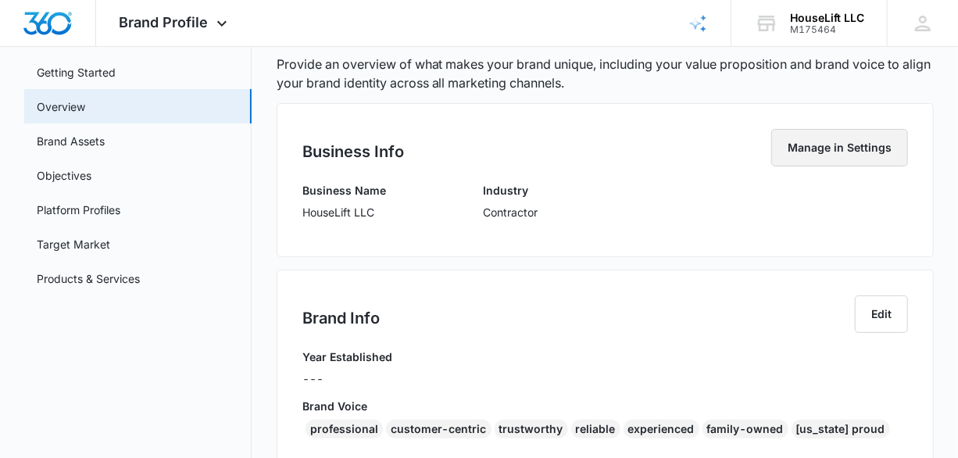
click at [840, 148] on button "Manage in Settings" at bounding box center [839, 147] width 137 height 37
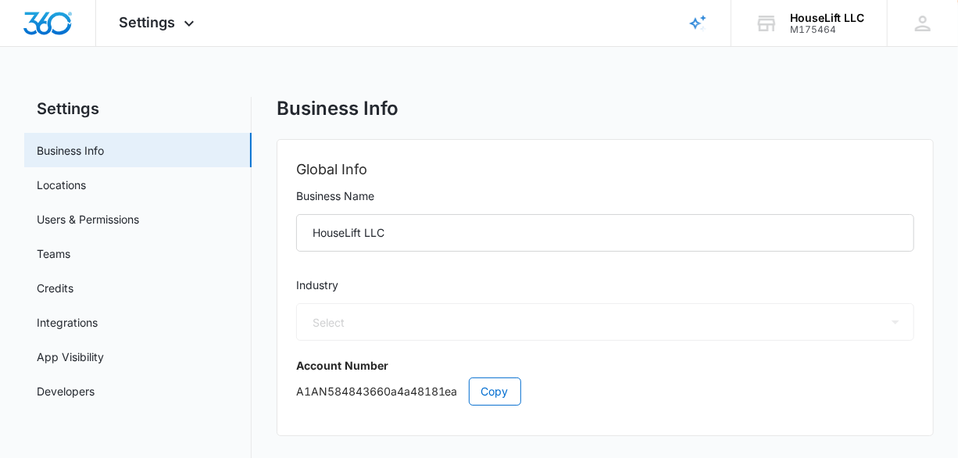
select select "4"
select select "US"
select select "America/Denver"
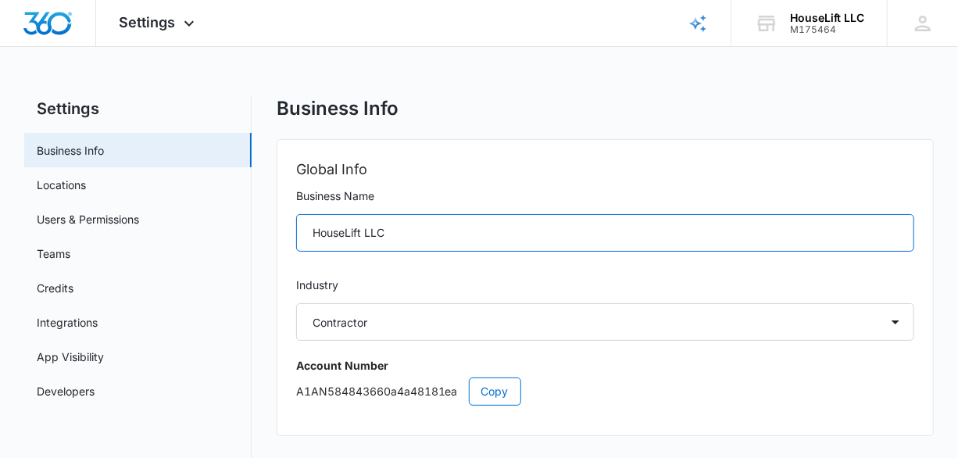
click at [438, 233] on input "HouseLift LLC" at bounding box center [605, 232] width 619 height 37
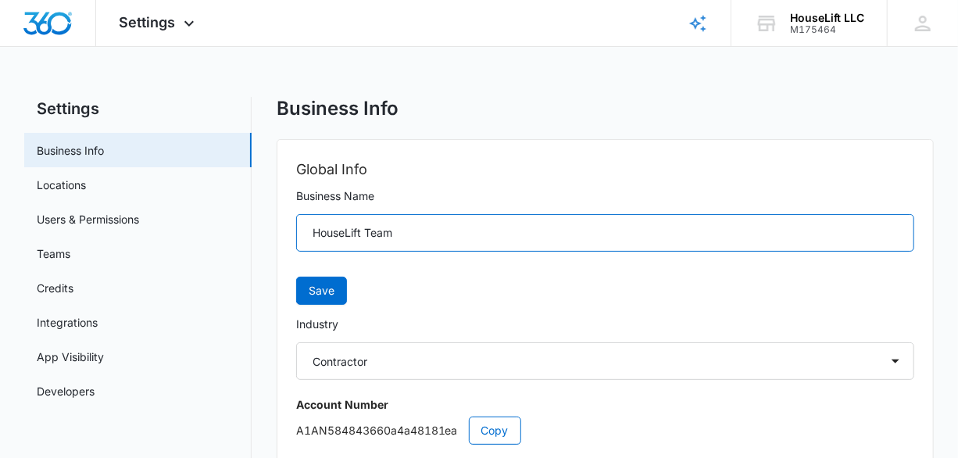
scroll to position [78, 0]
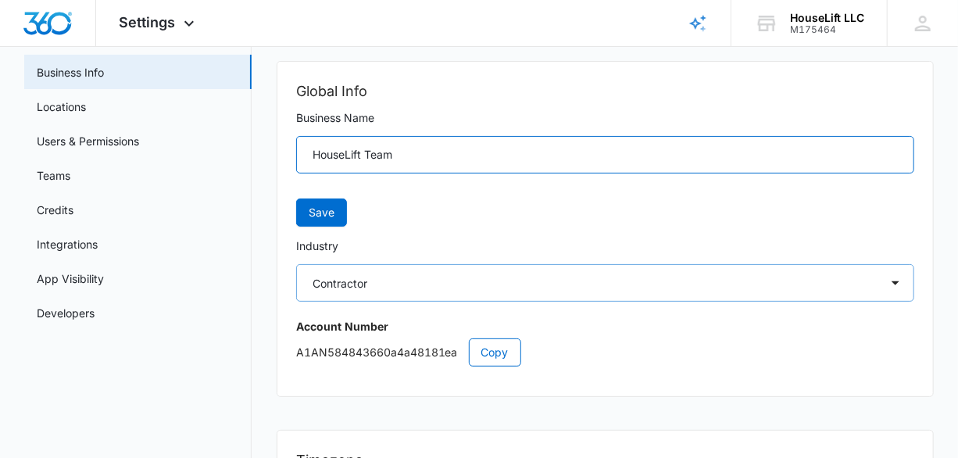
type input "HouseLift Team"
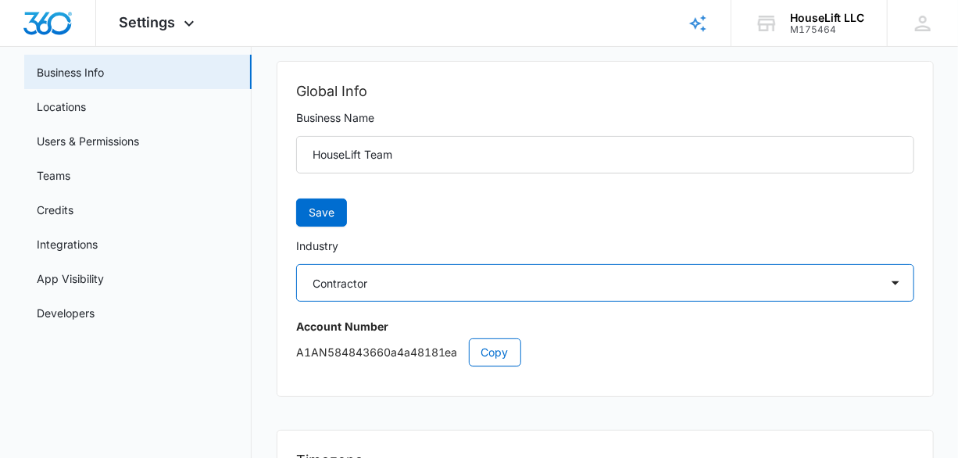
click at [414, 287] on select "Select Accounting / CPA Assisted Living Attorney / Law Firm Auto Repair Carpet …" at bounding box center [605, 282] width 619 height 37
click at [296, 264] on select "Select Accounting / CPA Assisted Living Attorney / Law Firm Auto Repair Carpet …" at bounding box center [605, 282] width 619 height 37
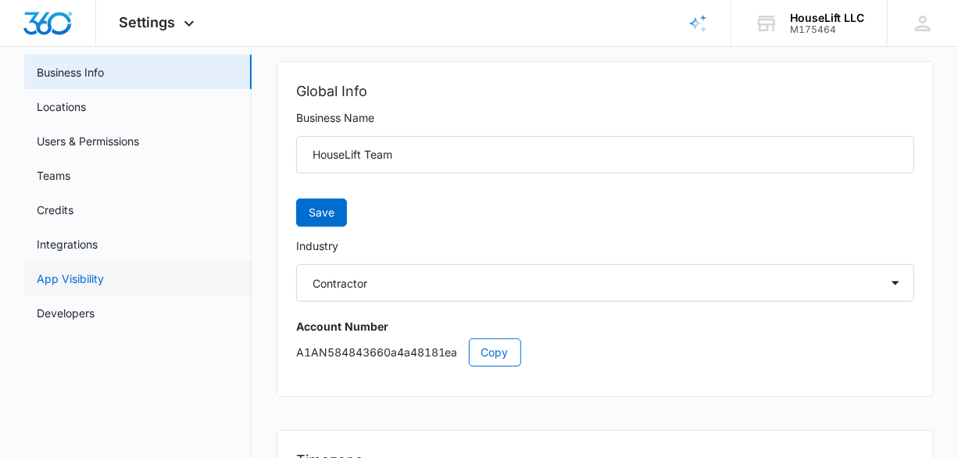
click at [104, 270] on link "App Visibility" at bounding box center [70, 278] width 67 height 16
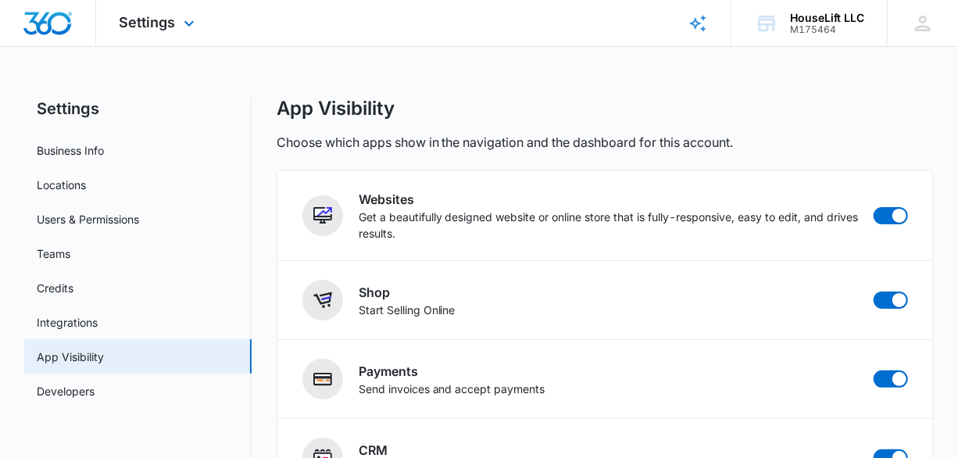
select select "4"
select select "US"
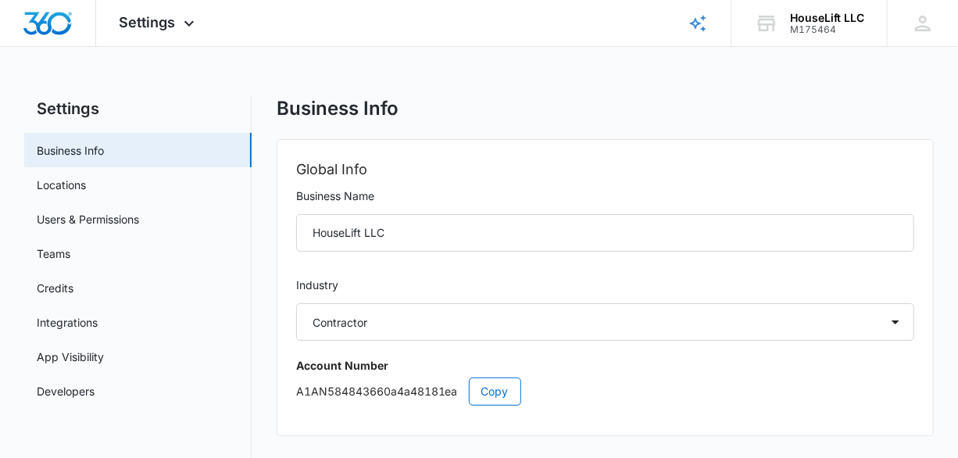
click at [601, 393] on p "A1AN584843660a4a48181ea Copy" at bounding box center [605, 391] width 619 height 28
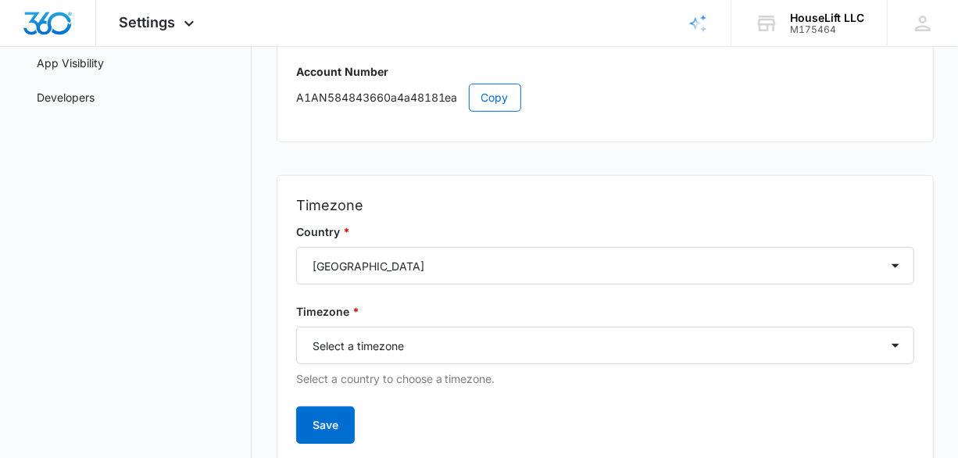
scroll to position [312, 0]
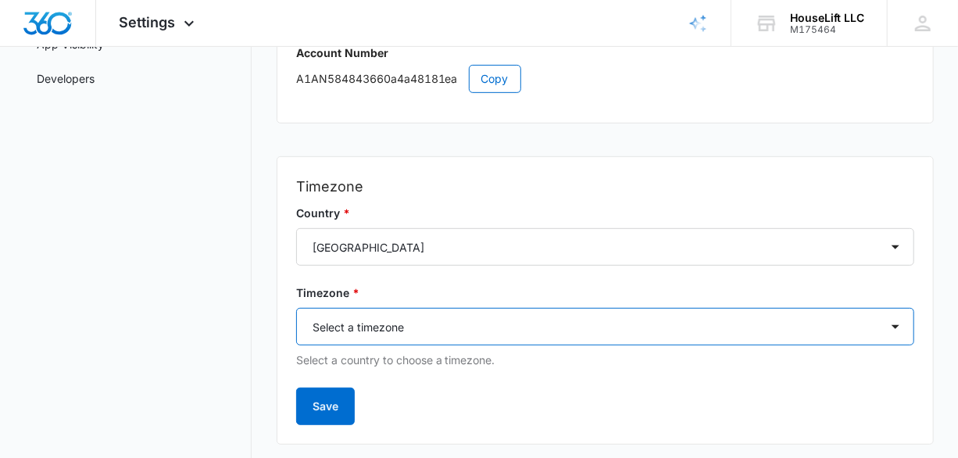
click at [468, 331] on select "Select a timezone Select a timezone America/Adak America/Anchorage America/Bois…" at bounding box center [605, 326] width 619 height 37
select select "America/Chicago"
click at [296, 308] on select "Select a timezone Select a timezone America/Adak America/Anchorage America/Bois…" at bounding box center [605, 326] width 619 height 37
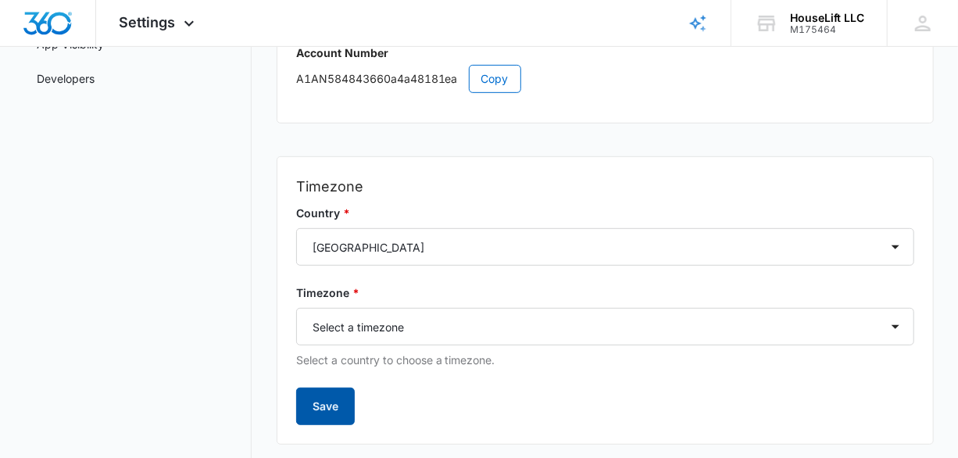
click at [333, 402] on button "Save" at bounding box center [325, 405] width 59 height 37
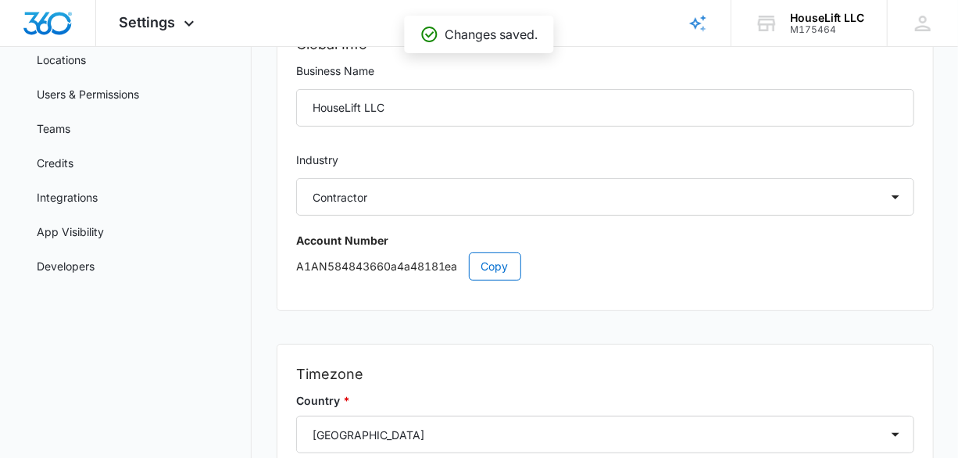
scroll to position [78, 0]
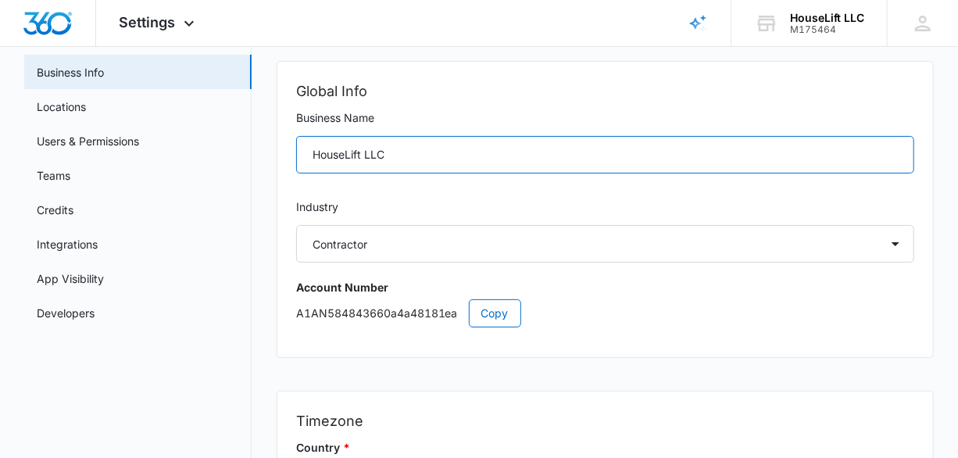
click at [430, 155] on input "HouseLift LLC" at bounding box center [605, 154] width 619 height 37
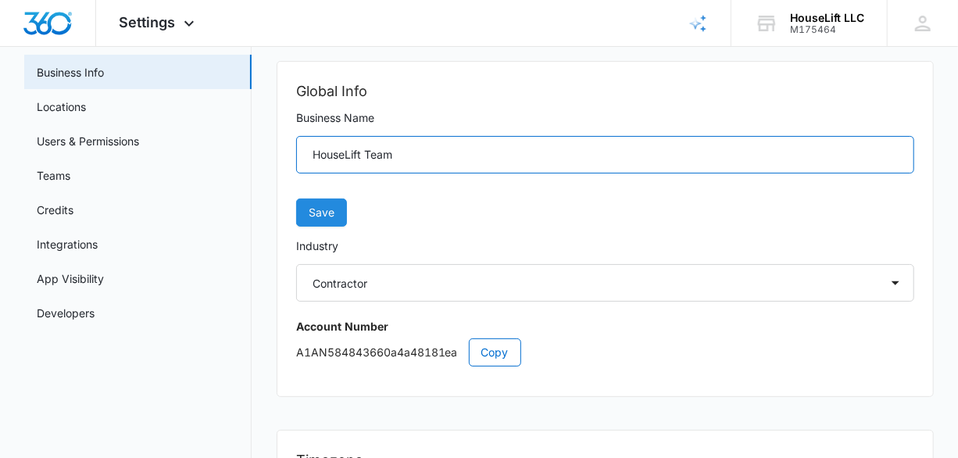
type input "HouseLift Team"
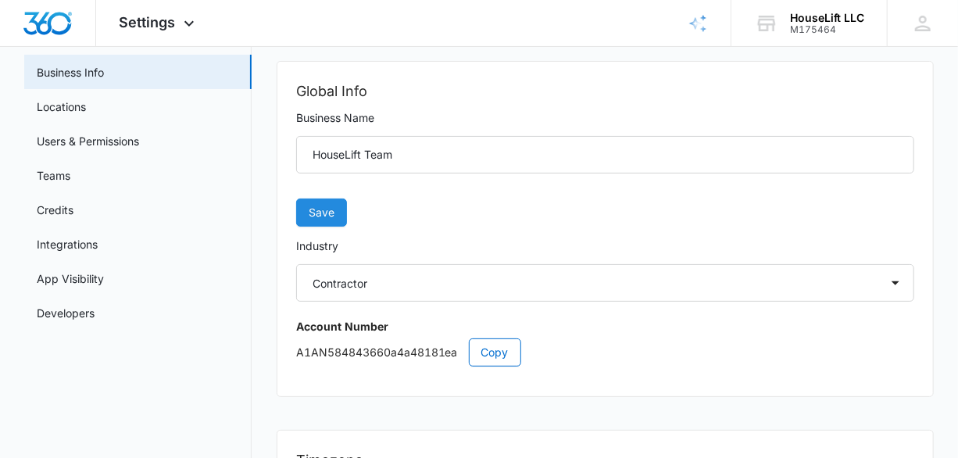
click at [334, 216] on button "Save" at bounding box center [321, 212] width 51 height 28
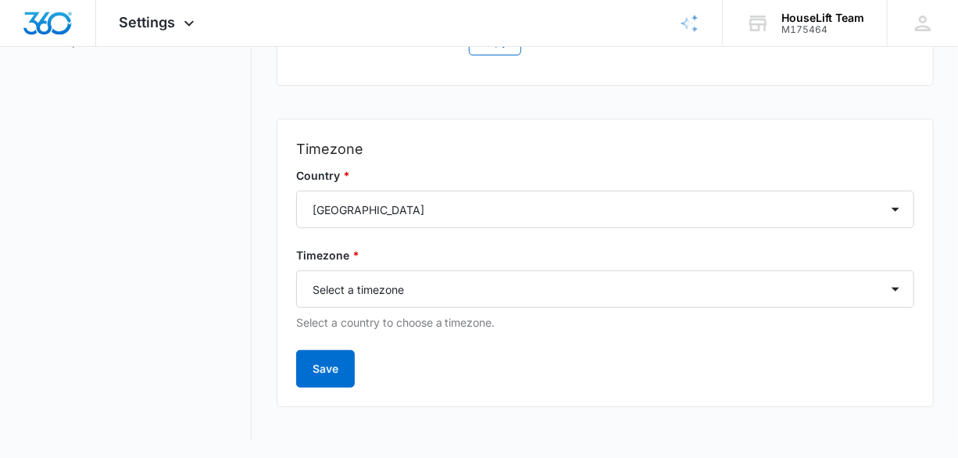
scroll to position [0, 0]
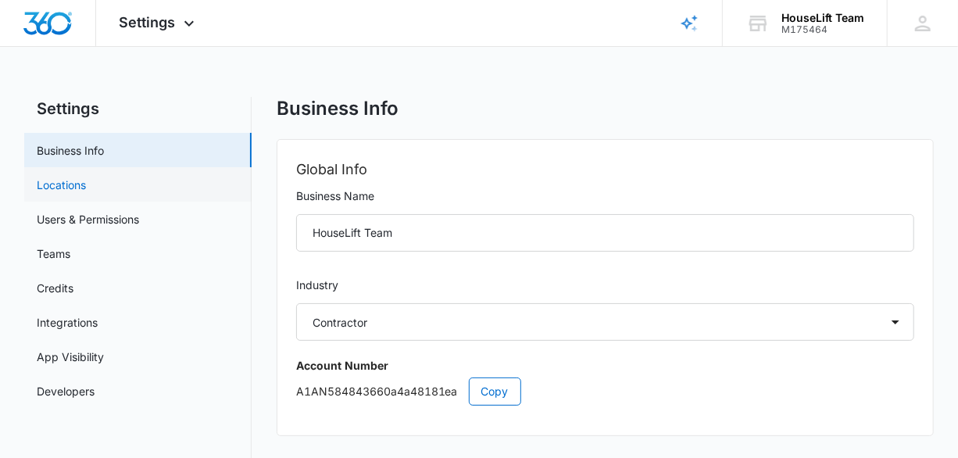
click at [73, 180] on link "Locations" at bounding box center [61, 185] width 49 height 16
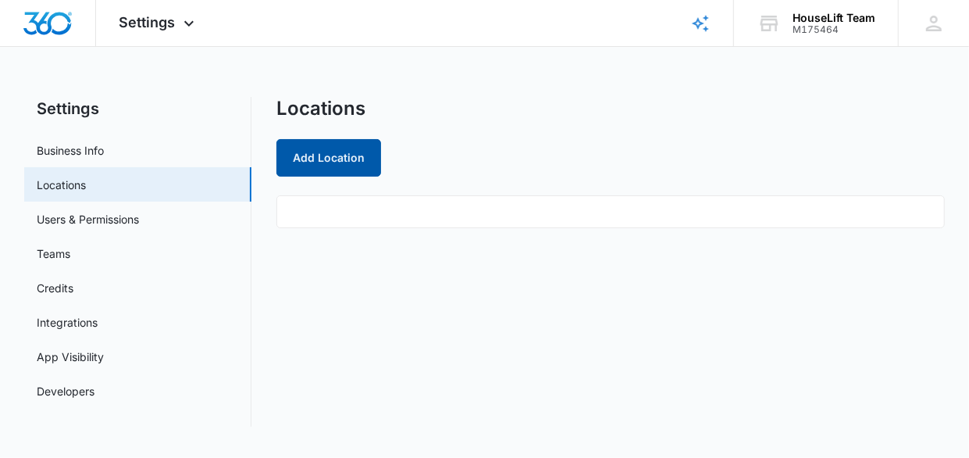
click at [351, 151] on button "Add Location" at bounding box center [329, 157] width 105 height 37
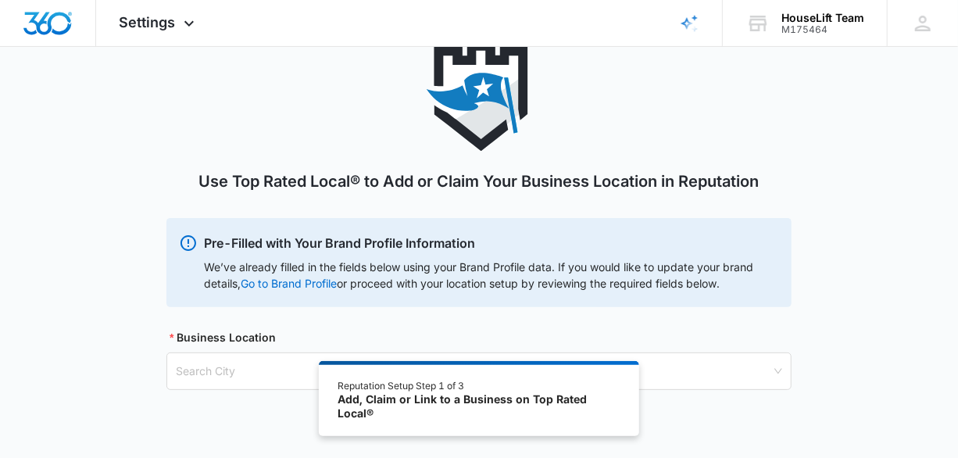
scroll to position [105, 0]
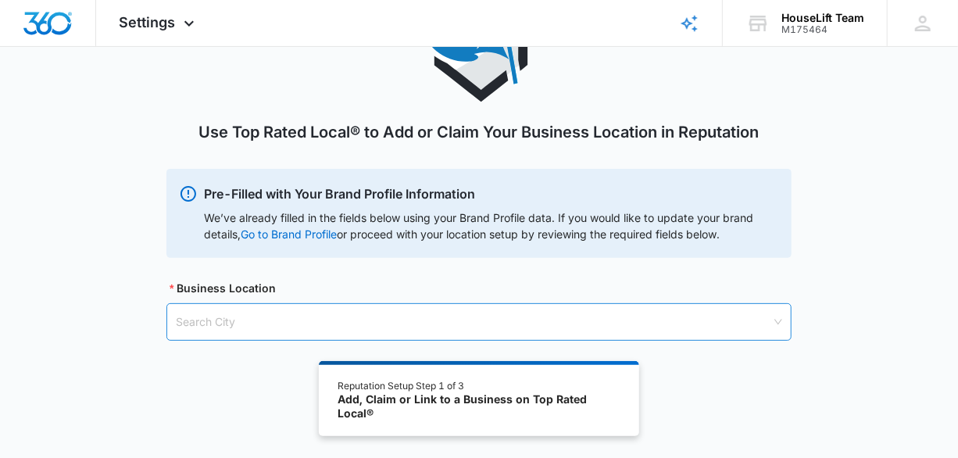
click at [227, 316] on input "search" at bounding box center [473, 322] width 595 height 36
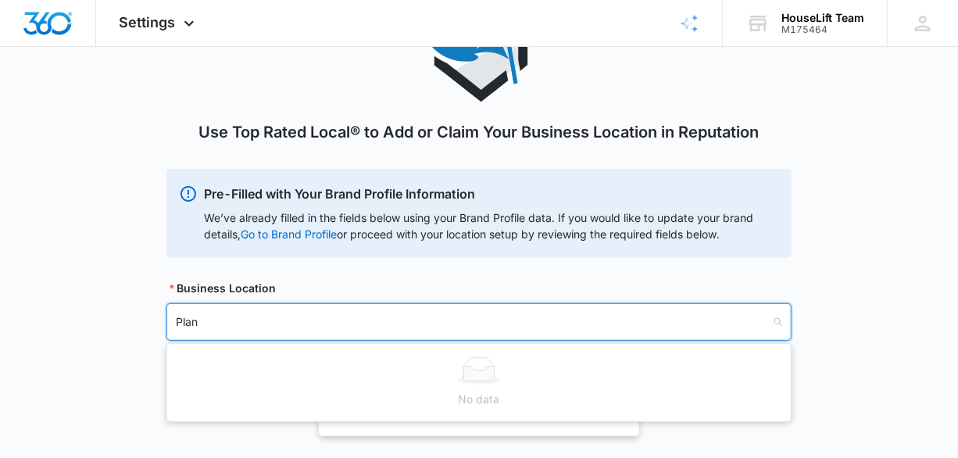
type input "Plano"
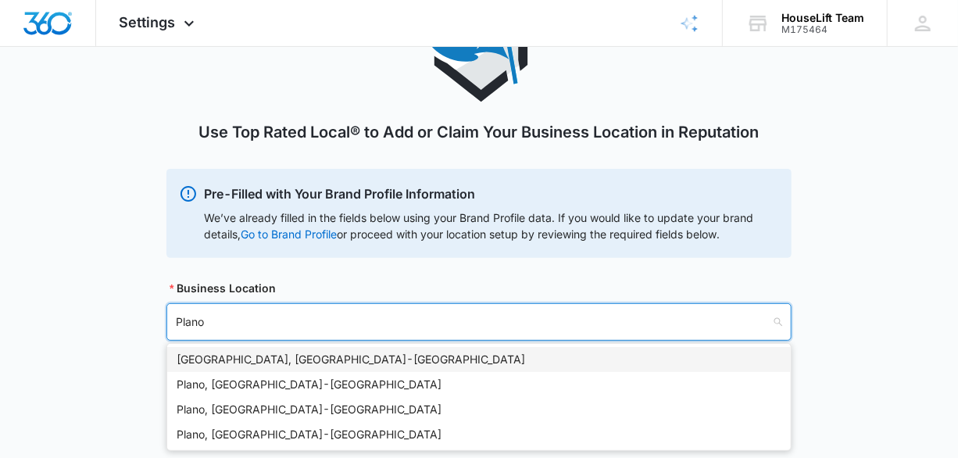
click at [255, 356] on div "[GEOGRAPHIC_DATA], [GEOGRAPHIC_DATA] - [GEOGRAPHIC_DATA]" at bounding box center [479, 359] width 605 height 17
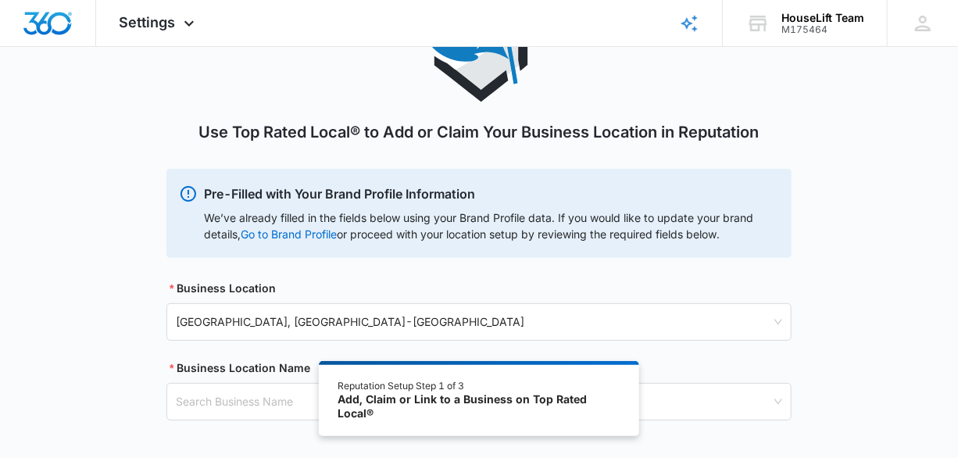
click at [150, 257] on div "Use Top Rated Local® to Add or Claim Your Business Location in Reputation Pre-F…" at bounding box center [479, 225] width 958 height 466
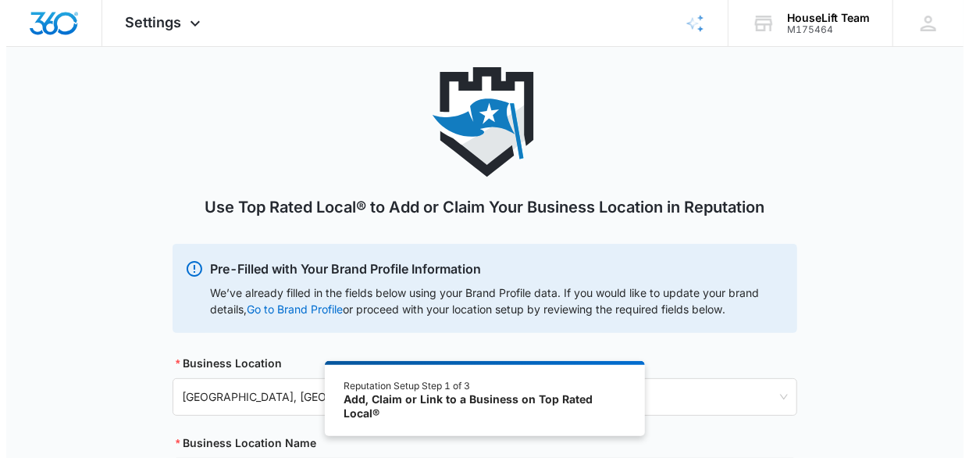
scroll to position [0, 0]
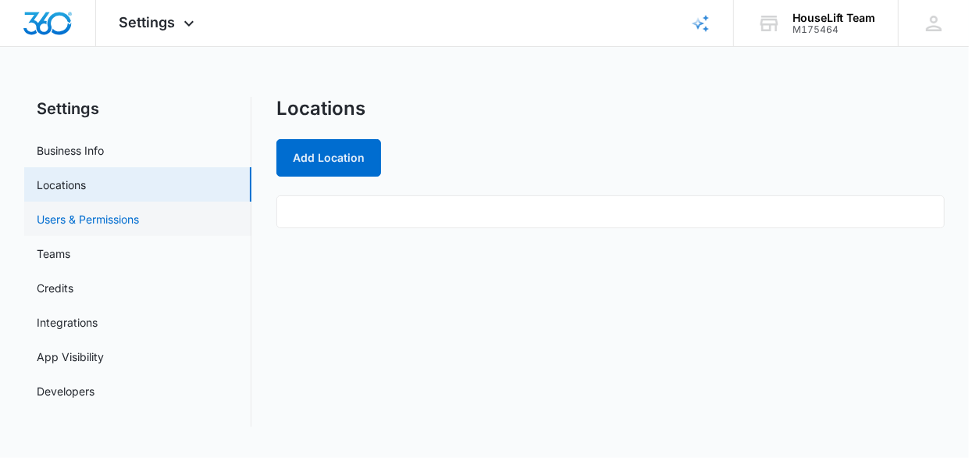
click at [116, 219] on link "Users & Permissions" at bounding box center [88, 219] width 102 height 16
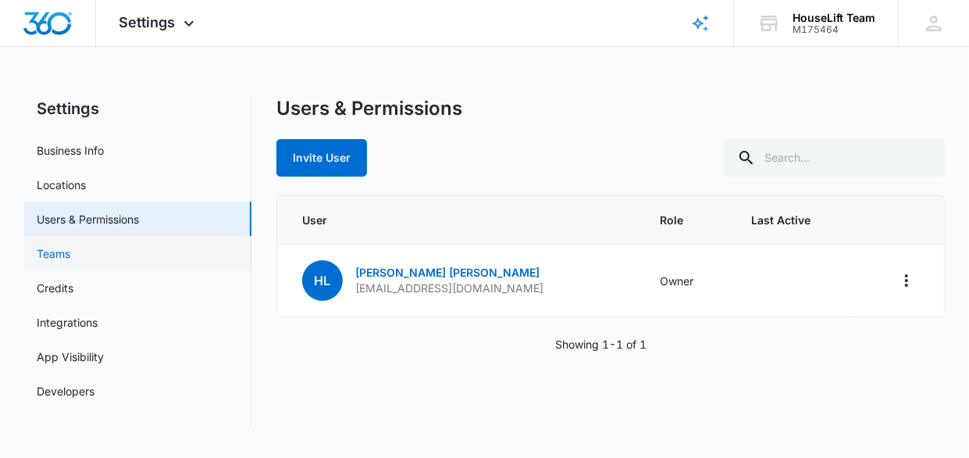
click at [70, 254] on link "Teams" at bounding box center [54, 253] width 34 height 16
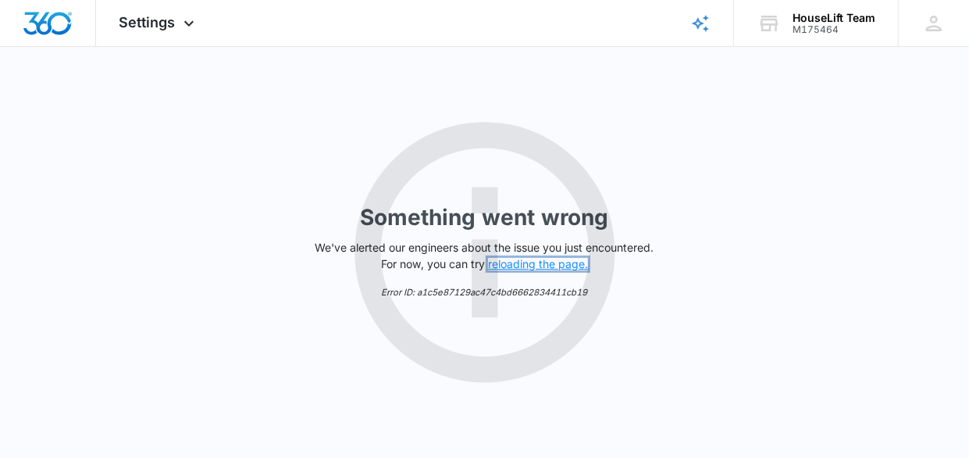
click at [530, 263] on button "reloading the page." at bounding box center [538, 264] width 100 height 12
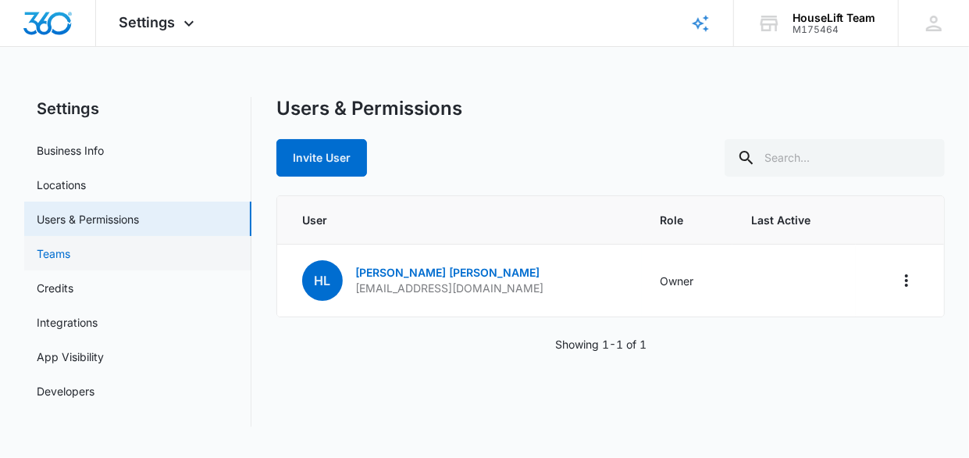
click at [65, 253] on link "Teams" at bounding box center [54, 253] width 34 height 16
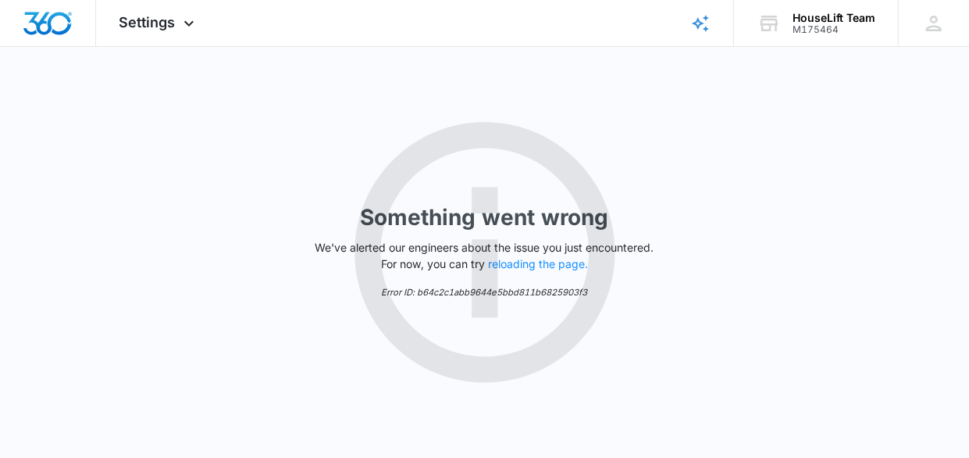
drag, startPoint x: 65, startPoint y: 253, endPoint x: 44, endPoint y: 252, distance: 21.1
click at [44, 252] on div "Something went wrong We've alerted our engineers about the issue you just encou…" at bounding box center [484, 252] width 969 height 411
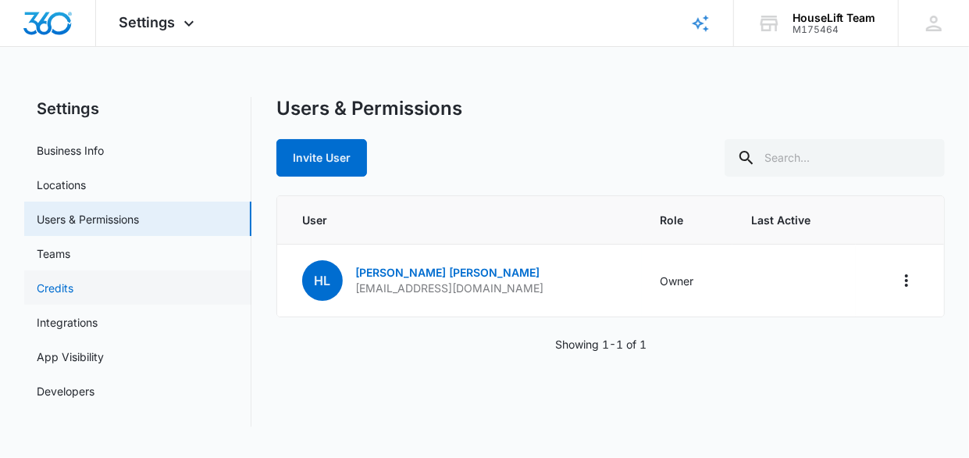
click at [61, 291] on link "Credits" at bounding box center [55, 288] width 37 height 16
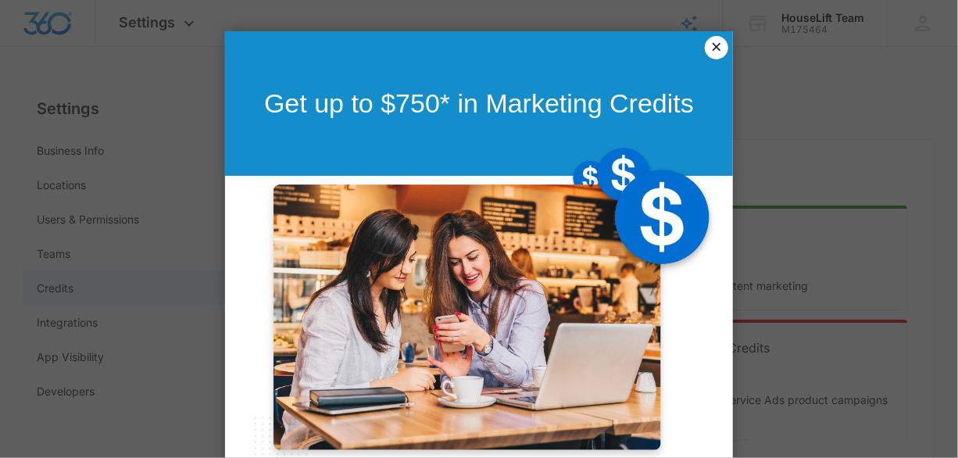
click at [708, 45] on link "×" at bounding box center [716, 47] width 23 height 23
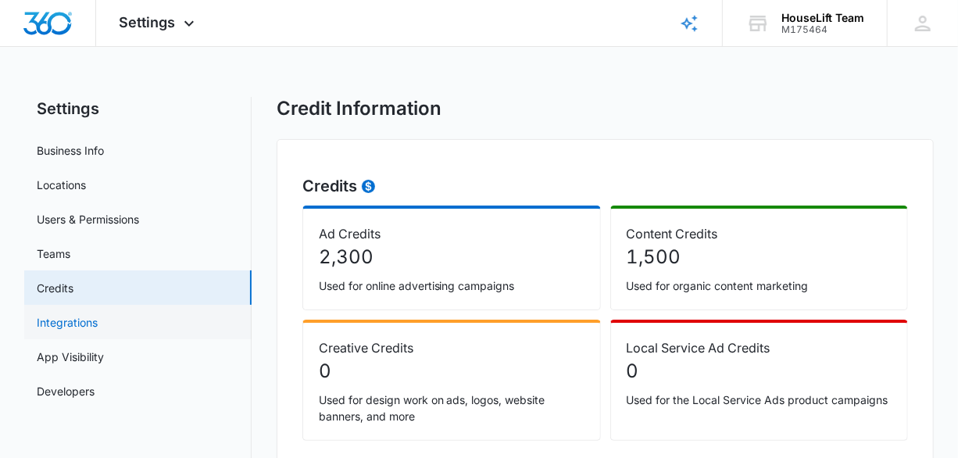
click at [59, 324] on link "Integrations" at bounding box center [67, 322] width 61 height 16
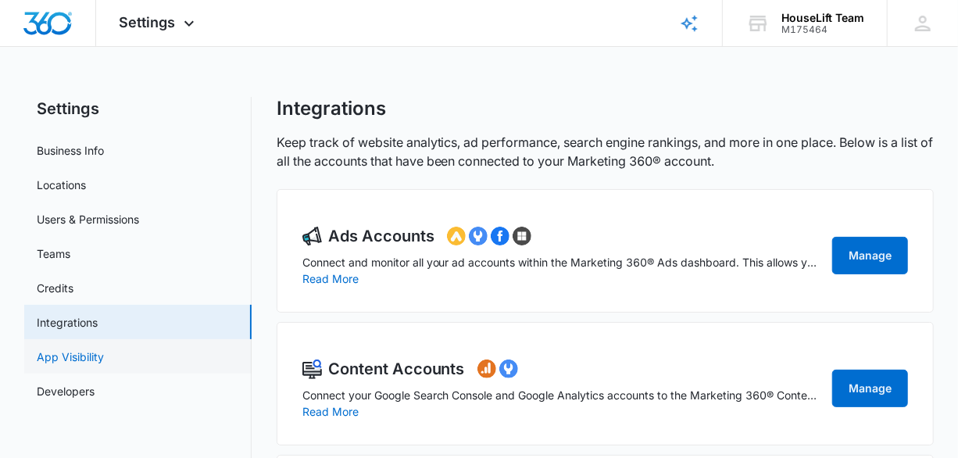
click at [86, 358] on link "App Visibility" at bounding box center [70, 356] width 67 height 16
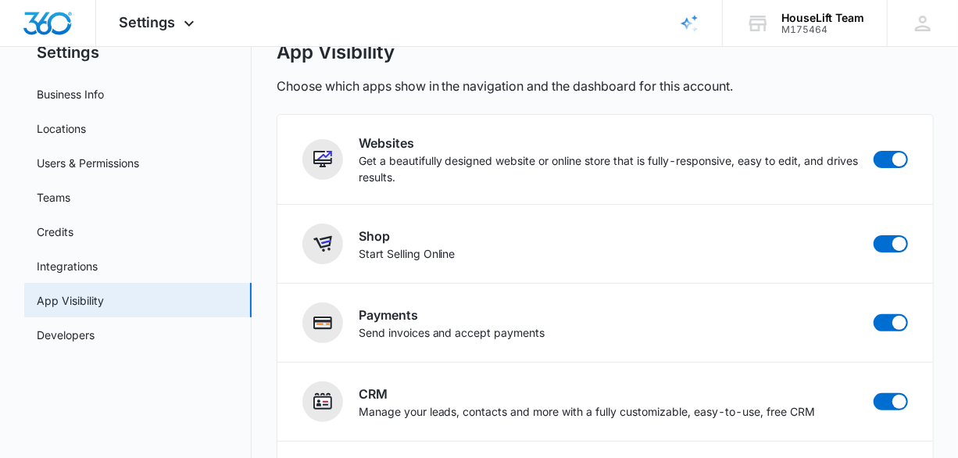
scroll to position [78, 0]
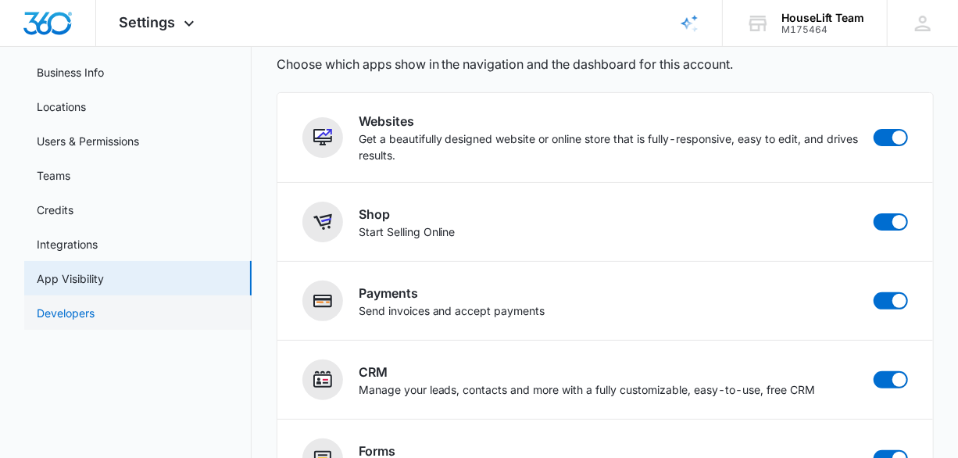
click at [82, 314] on link "Developers" at bounding box center [66, 313] width 58 height 16
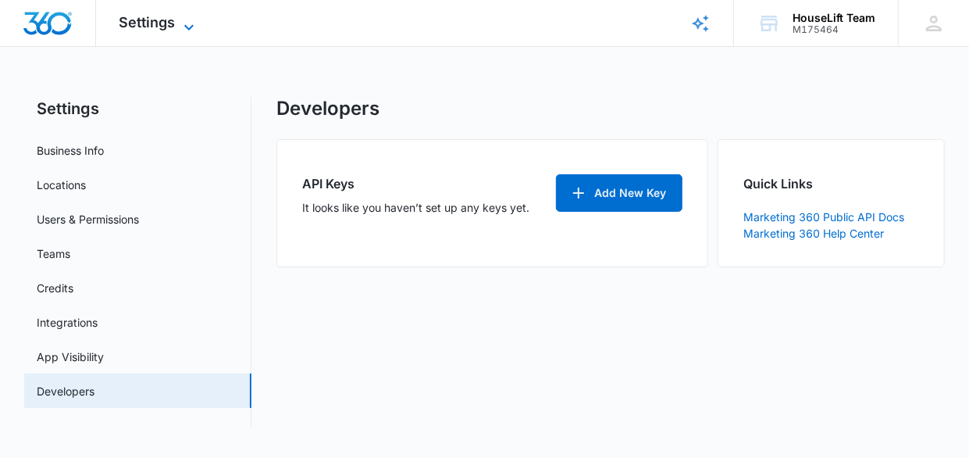
click at [184, 24] on icon at bounding box center [189, 27] width 19 height 19
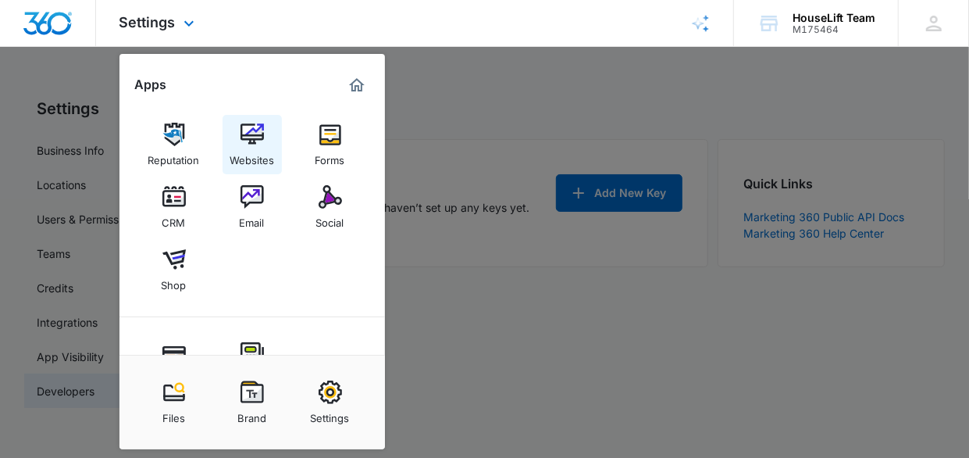
click at [255, 125] on img at bounding box center [252, 134] width 23 height 23
